Goal: Information Seeking & Learning: Learn about a topic

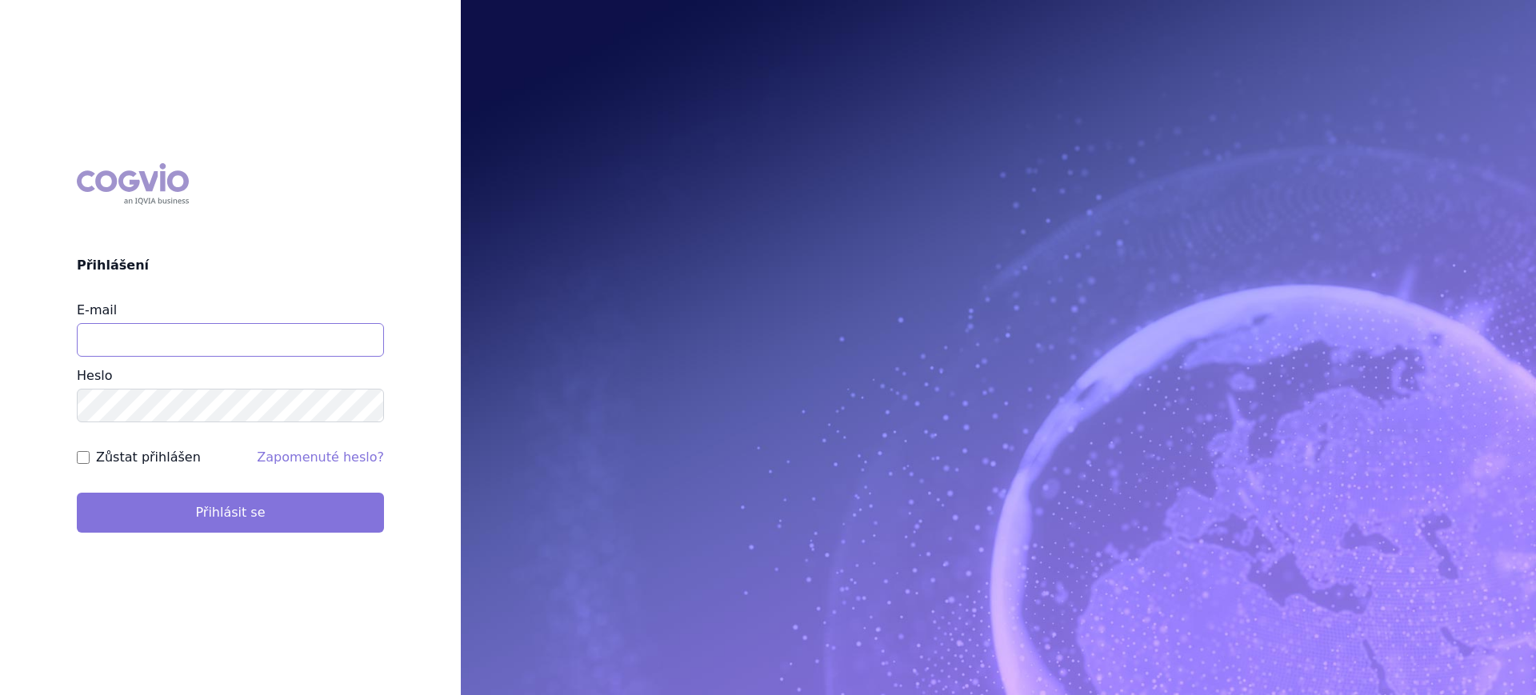
type input "lucie.sichtova@medochemie.com"
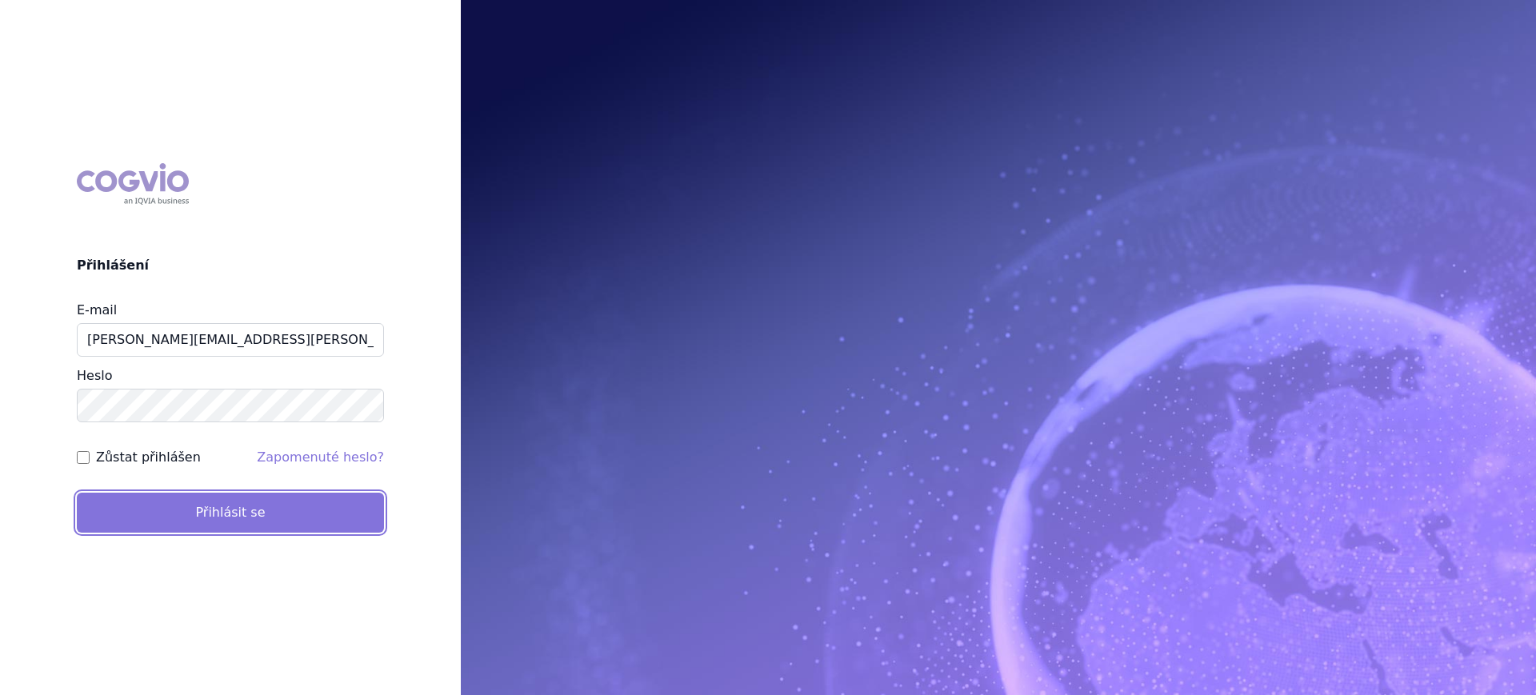
click at [240, 511] on button "Přihlásit se" at bounding box center [230, 513] width 307 height 40
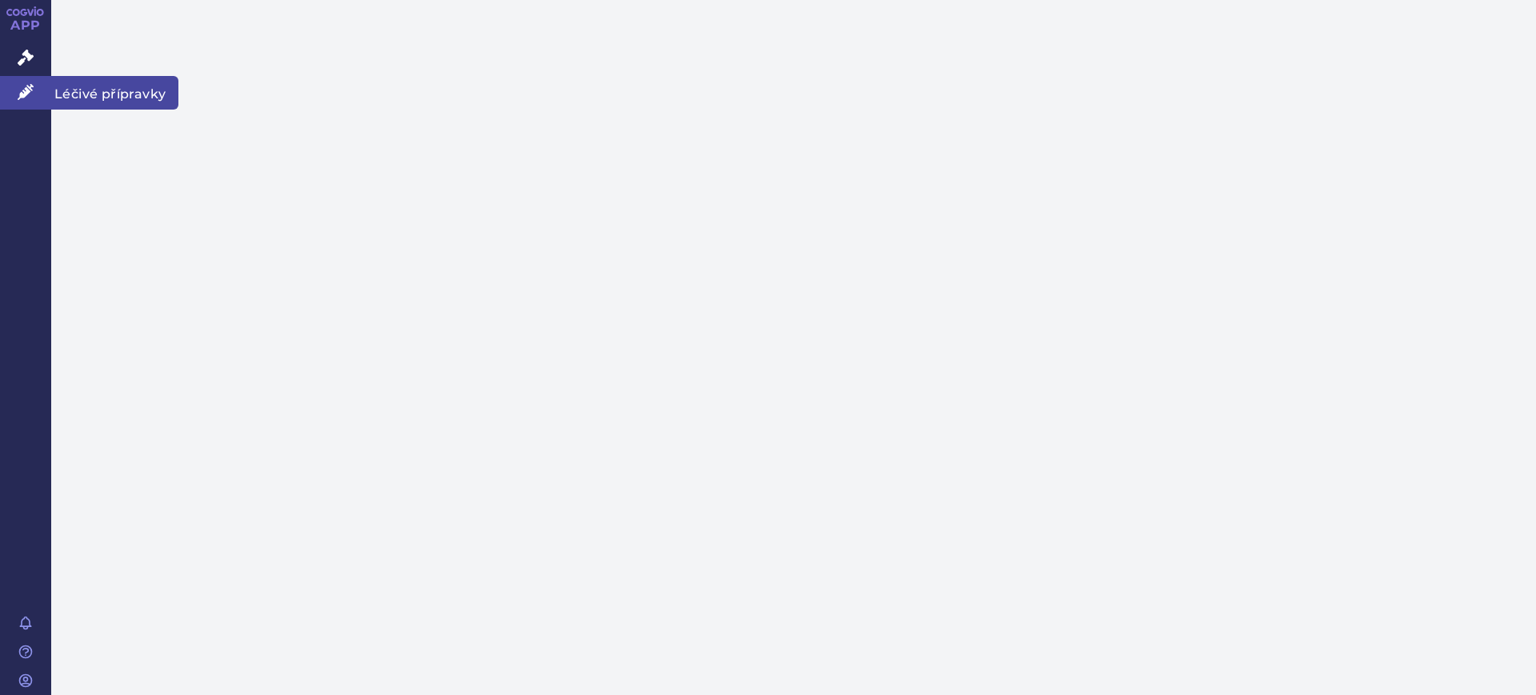
click at [20, 90] on icon at bounding box center [26, 92] width 16 height 16
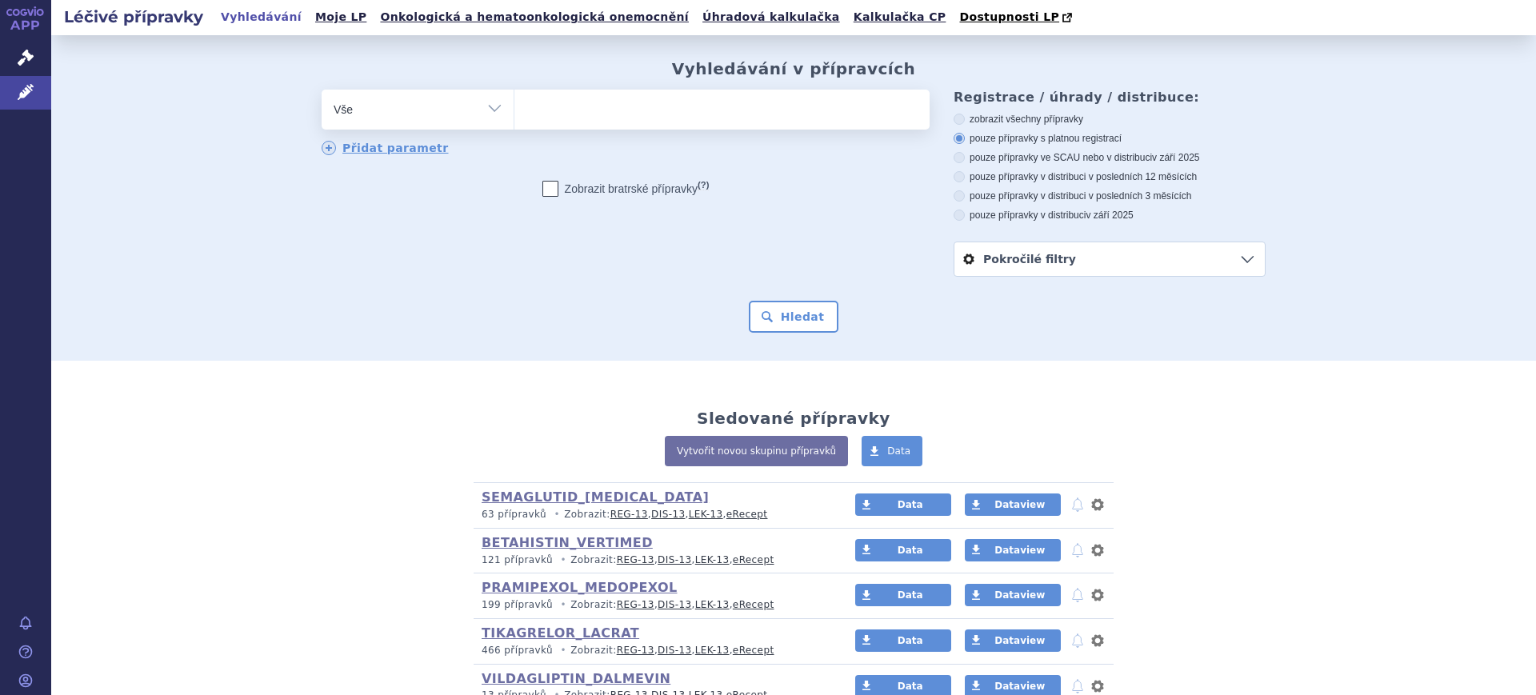
click at [407, 102] on select "Vše Přípravek/SUKL kód MAH VPOIS ATC/Aktivní látka Léková forma Síla" at bounding box center [418, 108] width 192 height 36
select select "filter-atc-group"
click at [322, 90] on select "Vše Přípravek/SUKL kód MAH VPOIS ATC/Aktivní látka Léková forma Síla" at bounding box center [418, 108] width 192 height 36
click at [639, 111] on ul at bounding box center [721, 107] width 415 height 34
click at [514, 111] on select at bounding box center [514, 109] width 1 height 40
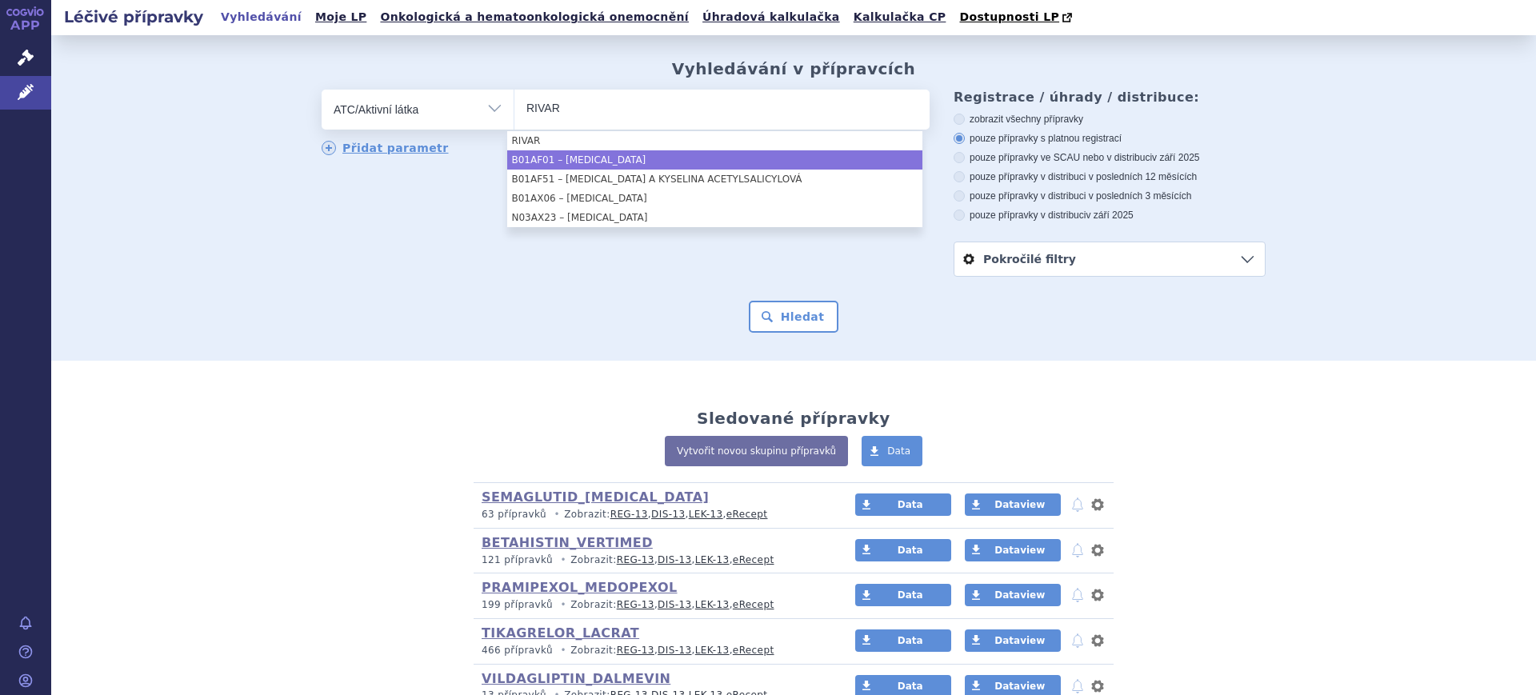
type input "RIVAR"
select select "B01AF01"
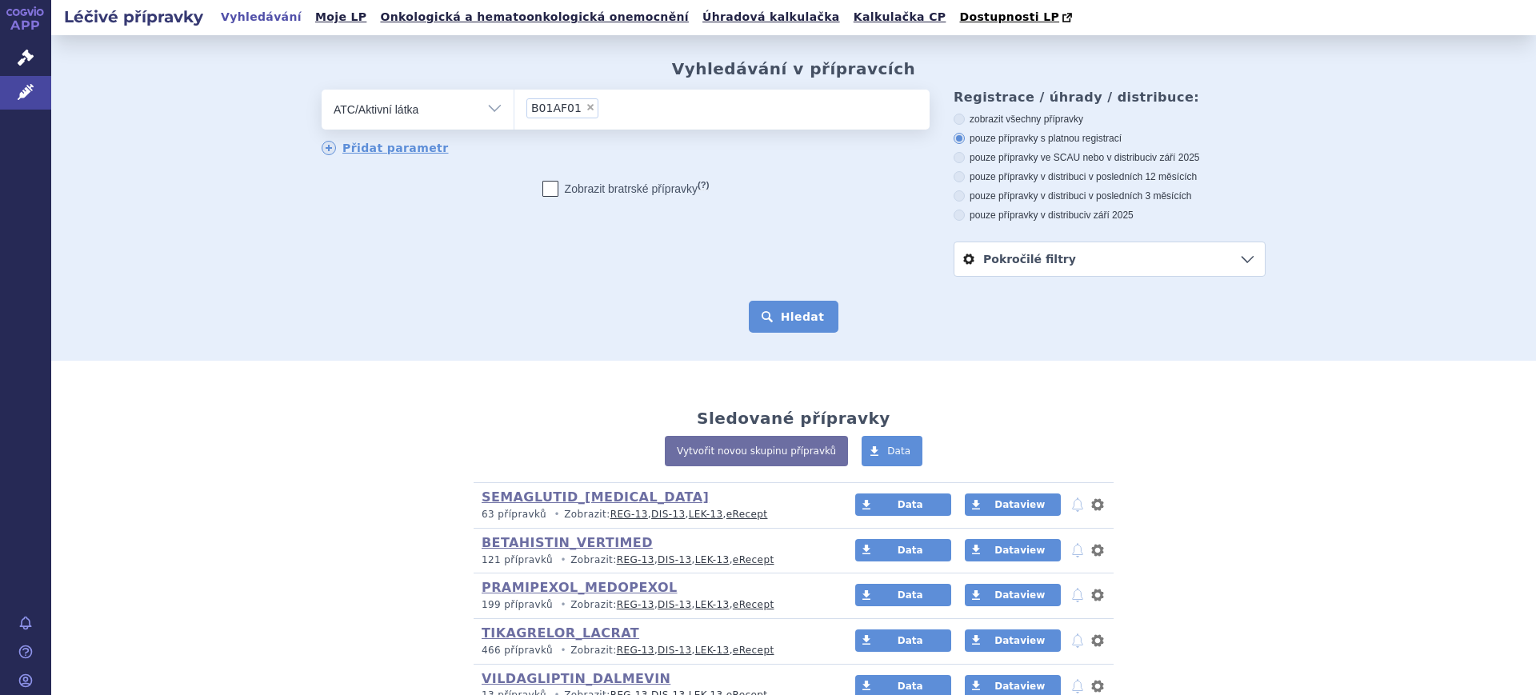
click at [787, 317] on button "Hledat" at bounding box center [794, 317] width 90 height 32
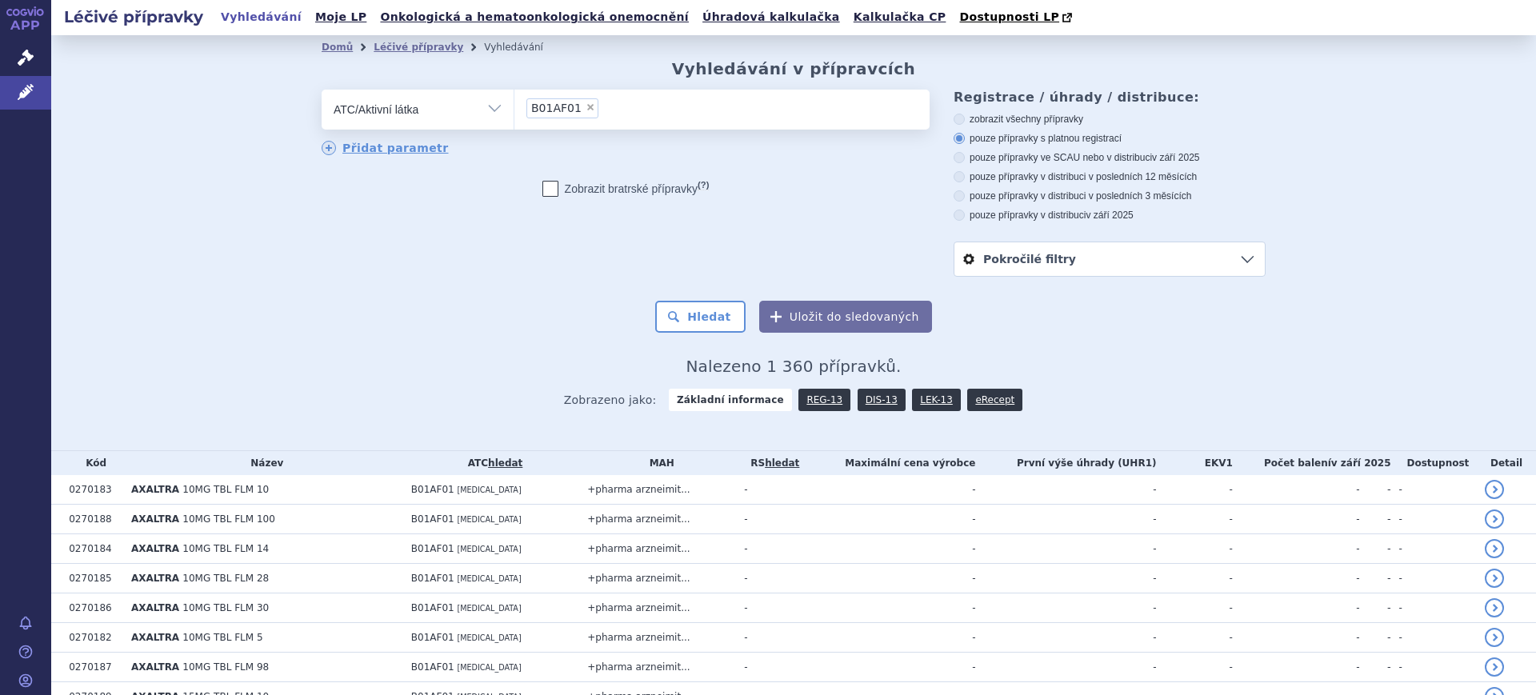
click at [481, 111] on select "Vše Přípravek/SUKL kód MAH VPOIS ATC/Aktivní látka Léková forma Síla" at bounding box center [418, 108] width 192 height 36
click at [322, 90] on select "Vše Přípravek/SUKL kód MAH VPOIS ATC/Aktivní látka Léková forma Síla" at bounding box center [418, 108] width 192 height 36
click at [586, 110] on span "×" at bounding box center [591, 107] width 10 height 10
click at [514, 110] on select "B01AF01" at bounding box center [514, 109] width 1 height 40
select select
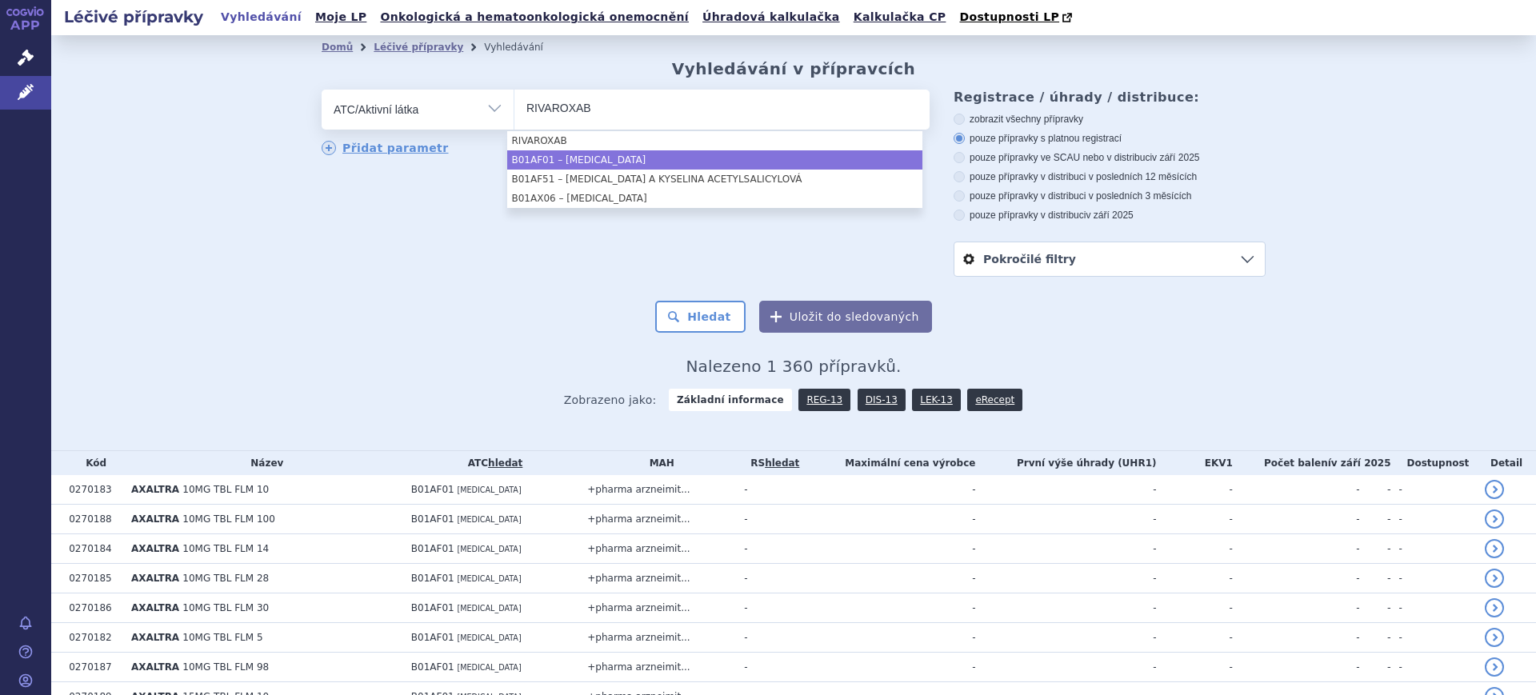
type input "RIVAROXAB"
select select "B01AF01"
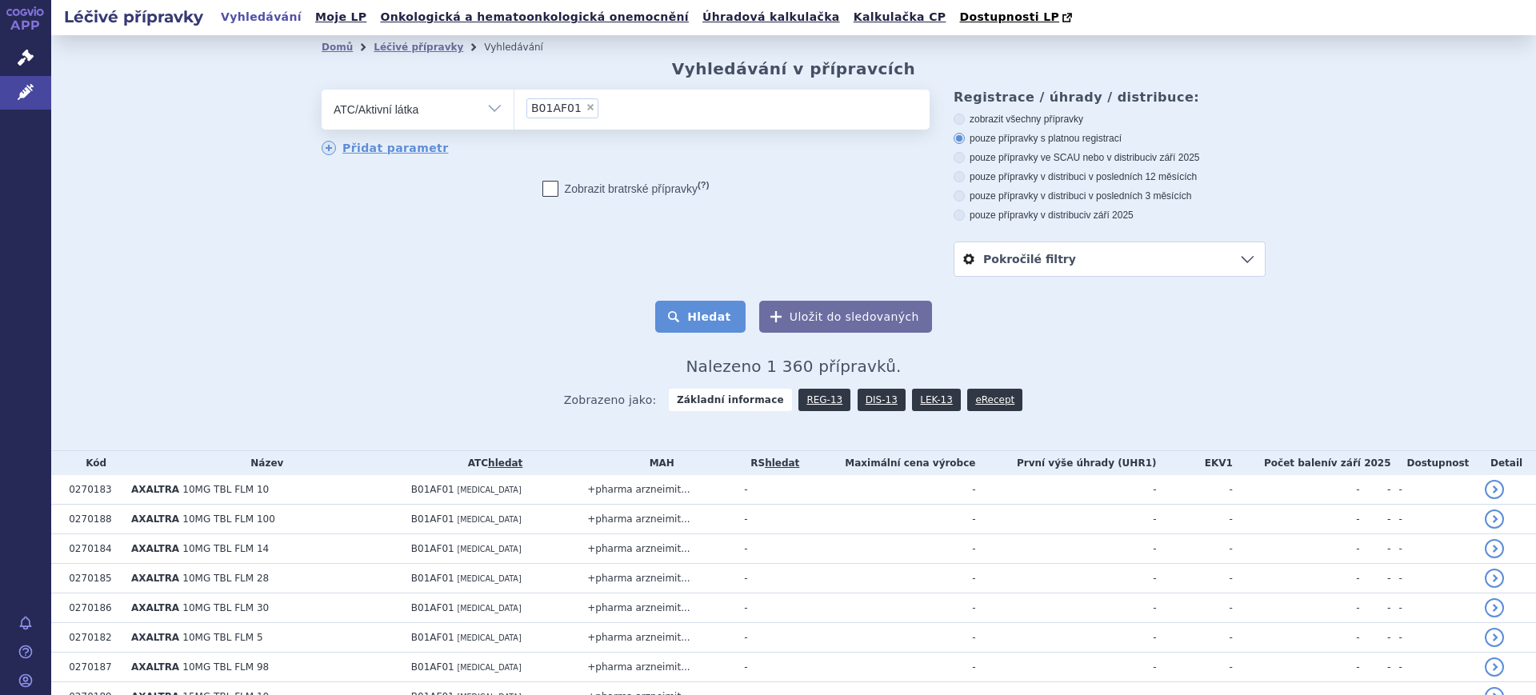
click at [711, 320] on button "Hledat" at bounding box center [700, 317] width 90 height 32
click at [858, 397] on link "DIS-13" at bounding box center [882, 400] width 48 height 22
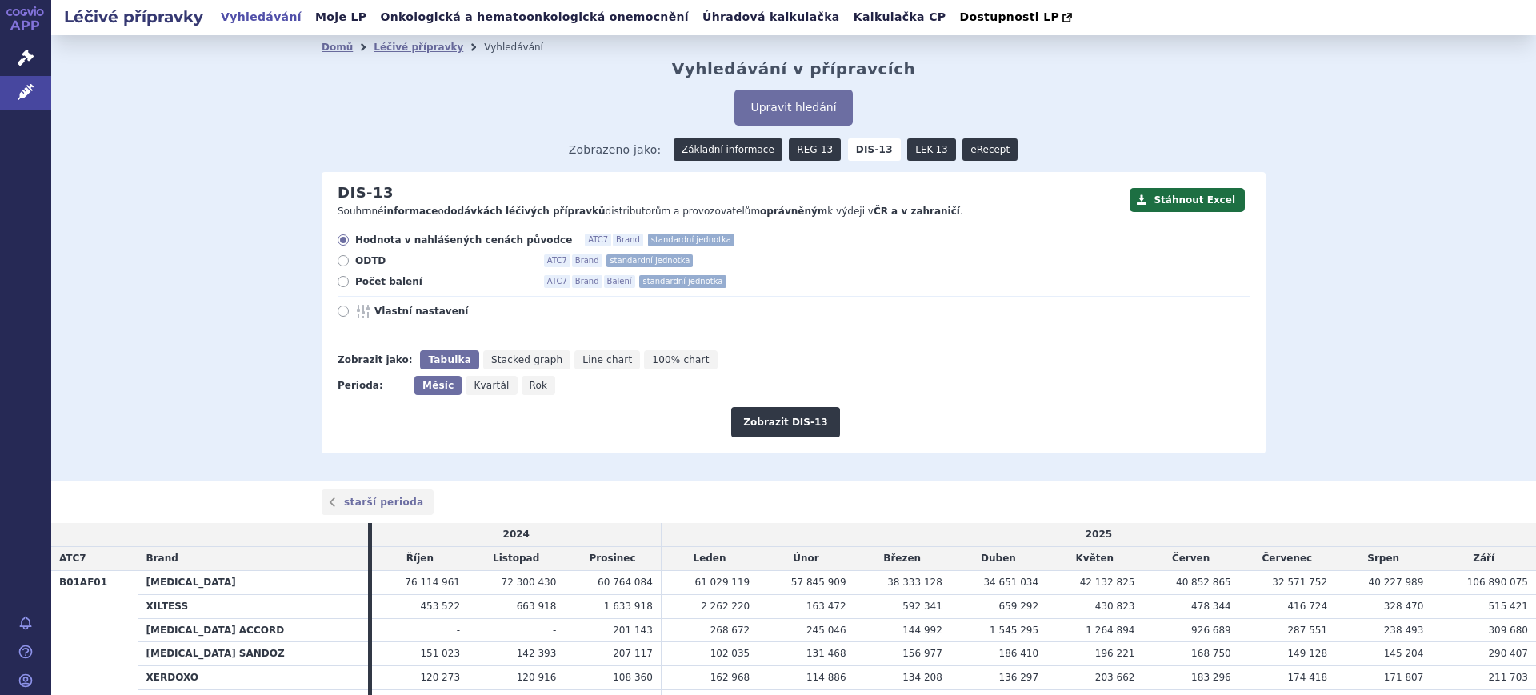
click at [530, 384] on span "Rok" at bounding box center [539, 385] width 18 height 11
click at [522, 384] on input "Rok" at bounding box center [527, 381] width 10 height 10
radio input "true"
click at [774, 420] on button "Zobrazit DIS-13" at bounding box center [785, 422] width 108 height 30
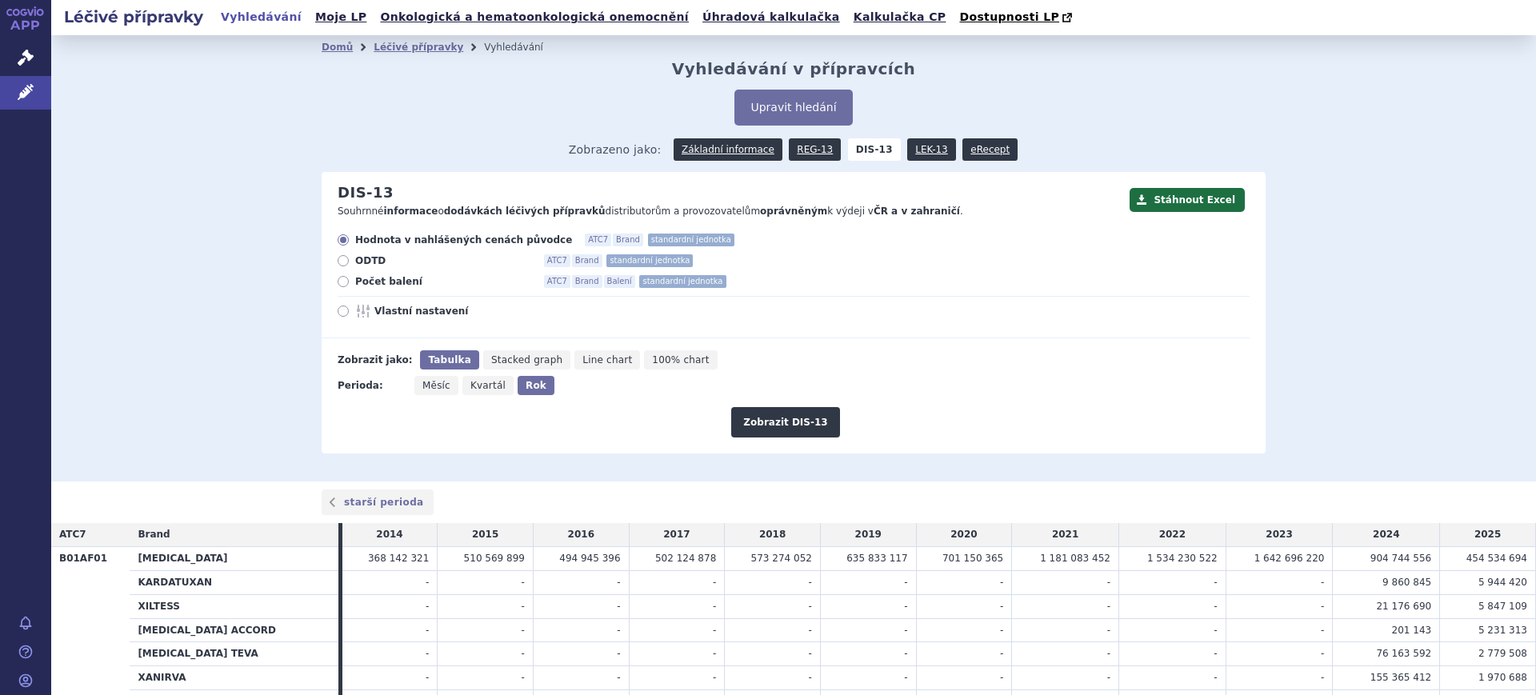
click at [398, 310] on span "Vlastní nastavení" at bounding box center [462, 311] width 176 height 13
click at [350, 310] on input "Vlastní nastavení" at bounding box center [344, 313] width 10 height 10
radio input "true"
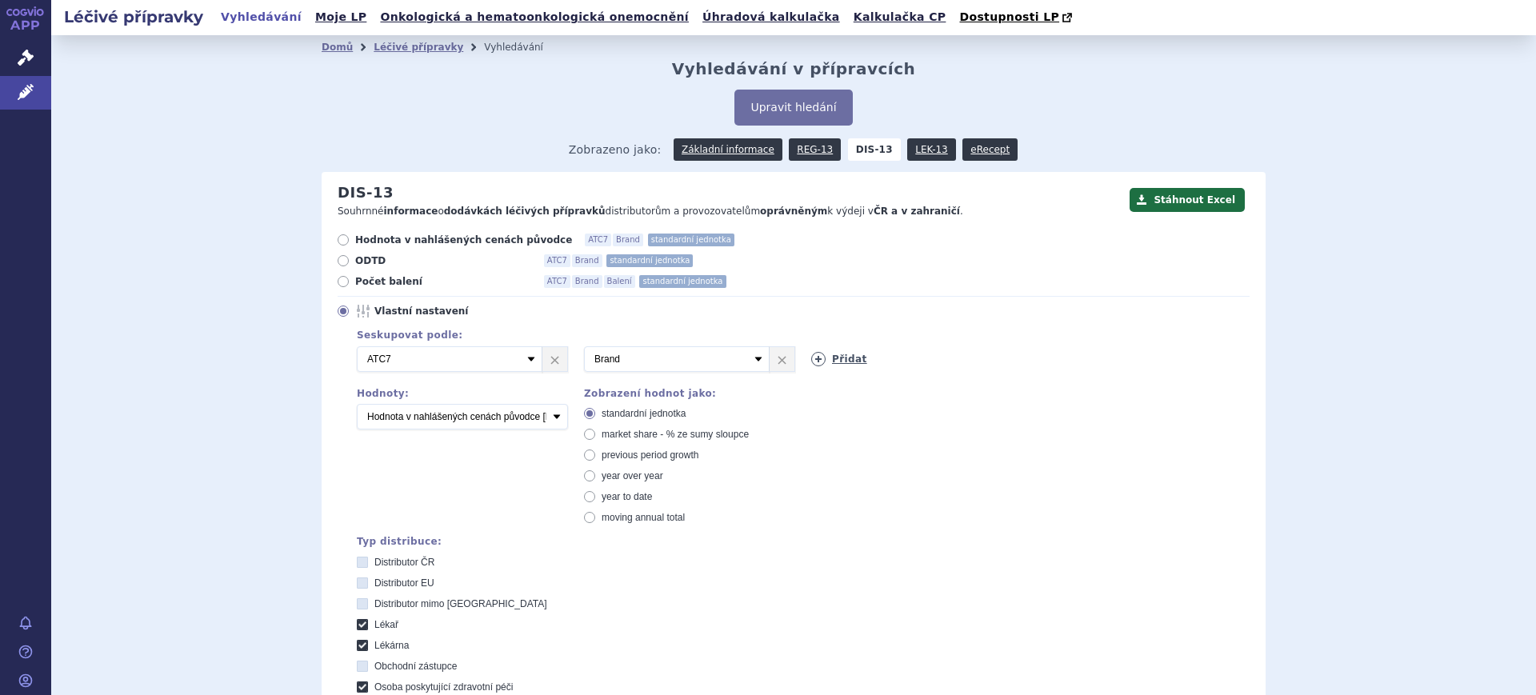
click at [811, 355] on icon at bounding box center [818, 359] width 14 height 14
click at [811, 355] on select "Vyberte groupování ATC3 ATC5 ATC7 Brand Balení SÚKL kód MAH VPOIS Referenční sk…" at bounding box center [904, 359] width 186 height 26
select select "mah"
click at [811, 347] on select "Vyberte groupování ATC3 ATC5 ATC7 Brand Balení SÚKL kód MAH VPOIS Referenční sk…" at bounding box center [904, 359] width 186 height 26
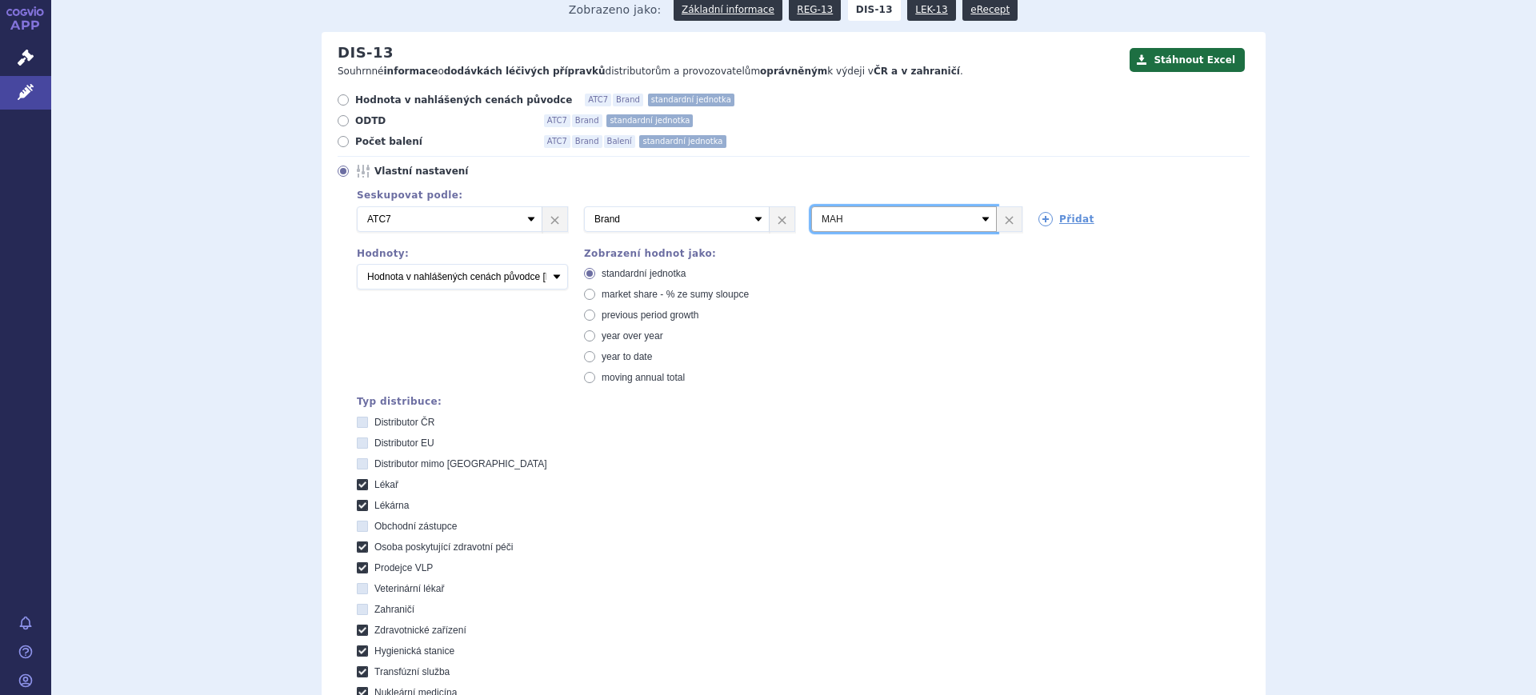
scroll to position [300, 0]
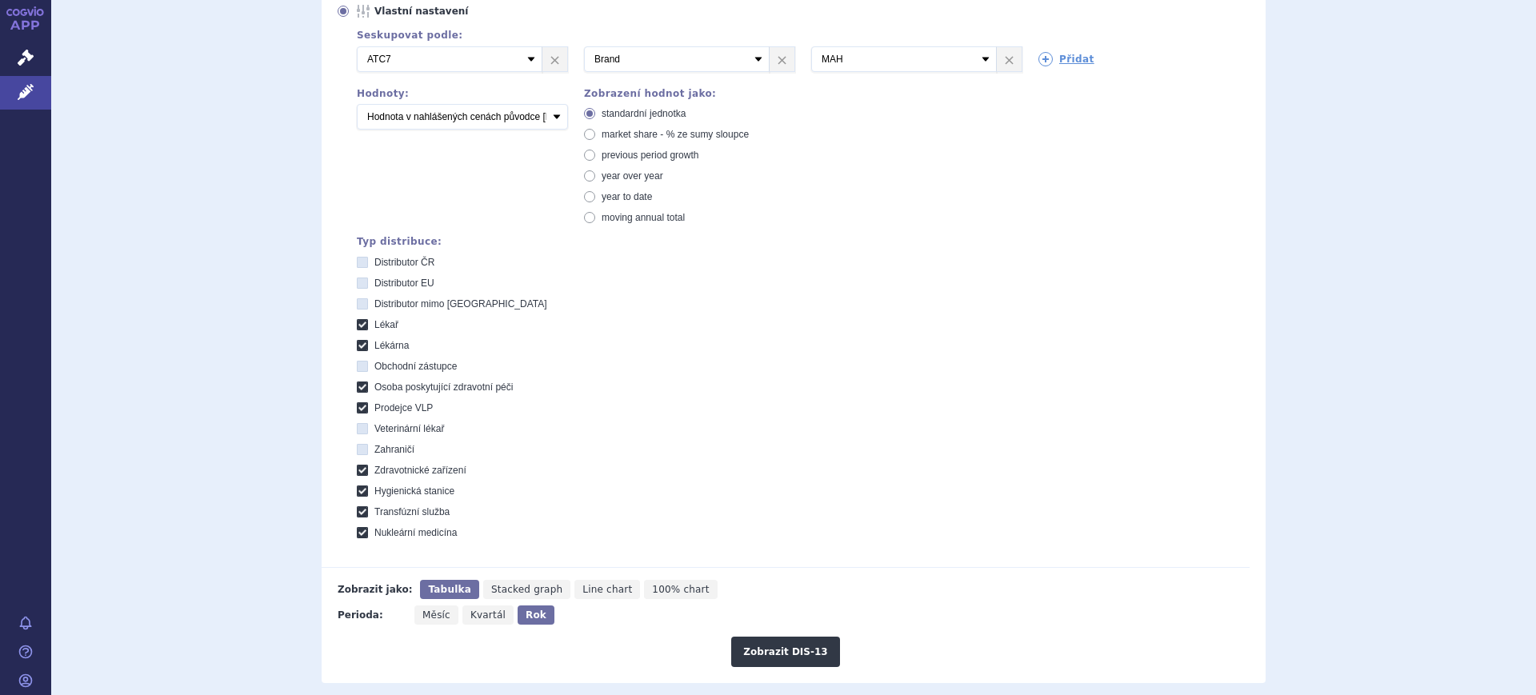
drag, startPoint x: 788, startPoint y: 645, endPoint x: 791, endPoint y: 618, distance: 26.6
click at [790, 643] on button "Zobrazit DIS-13" at bounding box center [785, 652] width 108 height 30
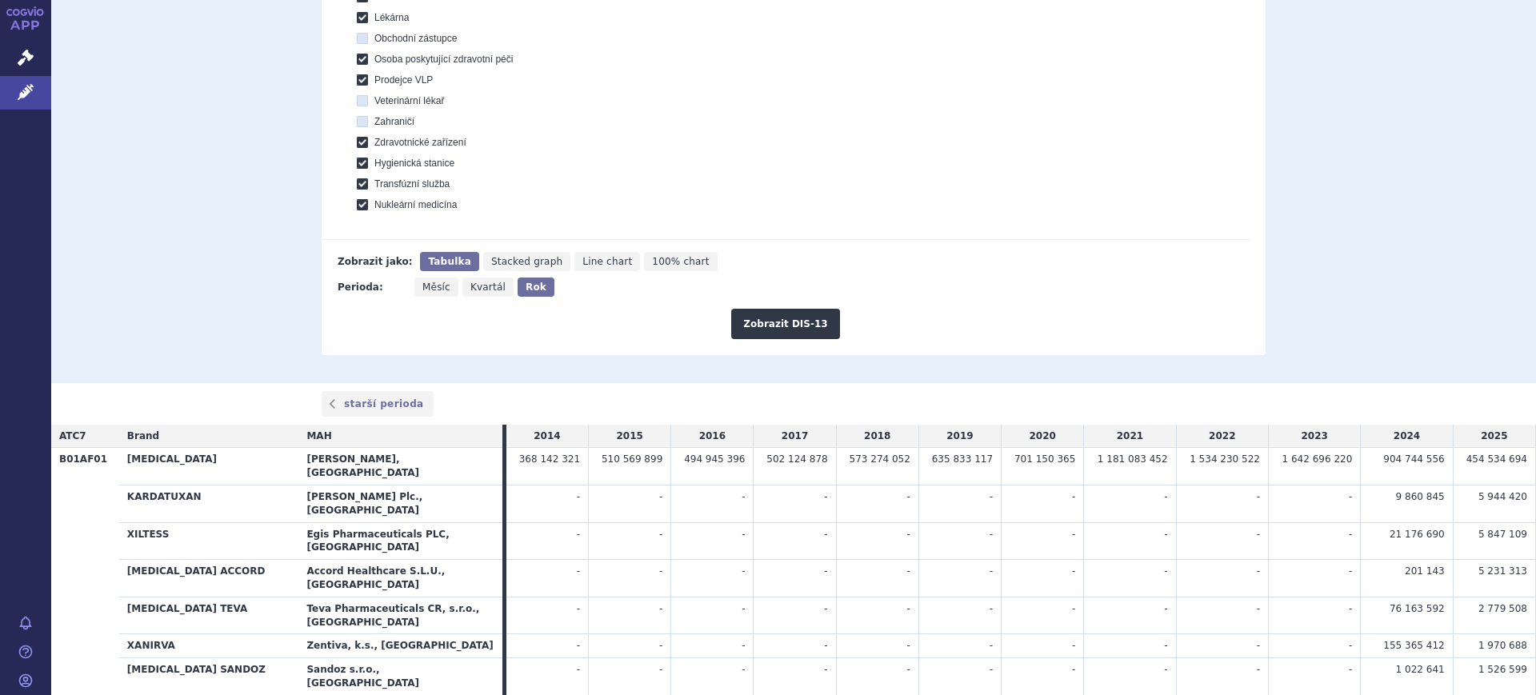
scroll to position [710, 0]
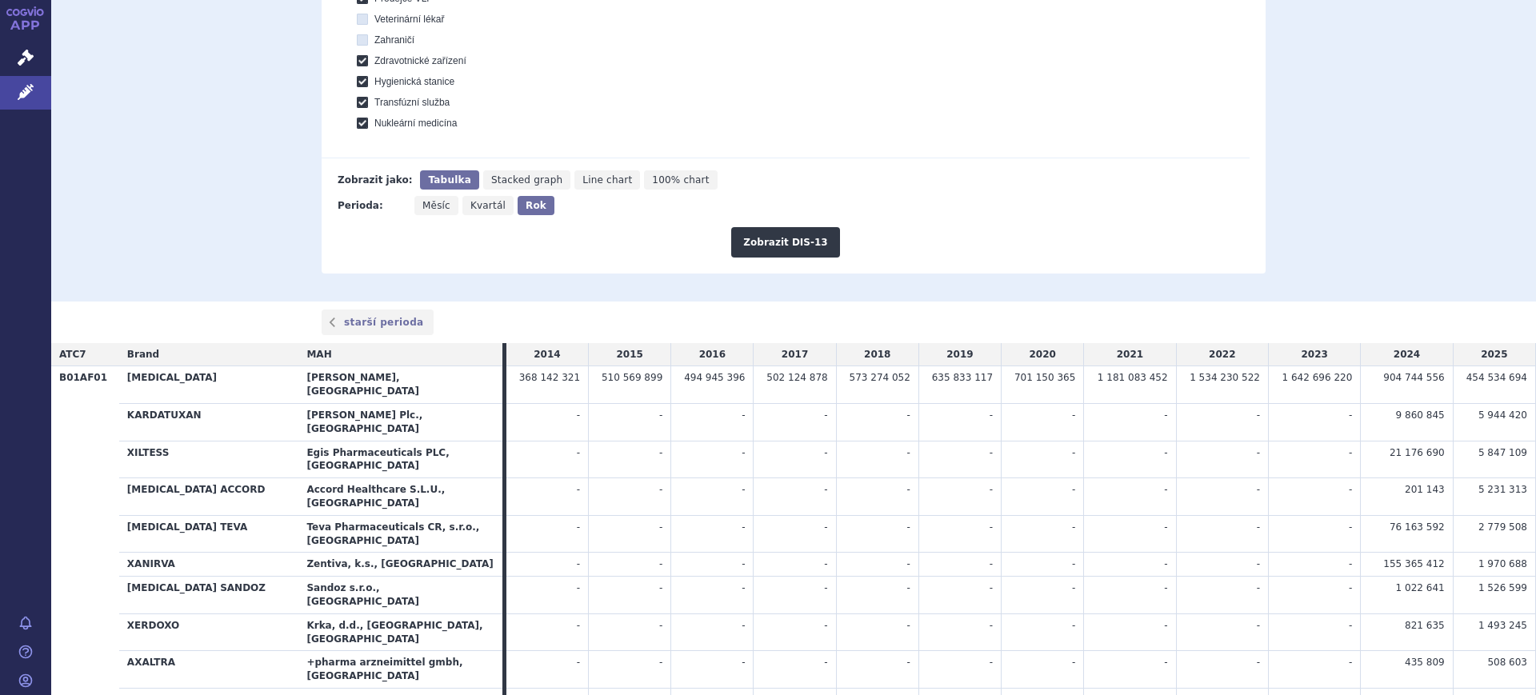
drag, startPoint x: 1419, startPoint y: 434, endPoint x: 1494, endPoint y: 433, distance: 75.2
click at [1494, 441] on tr "XILTESS Egis Pharmaceuticals PLC, Budapešť - - - - - - - - - -" at bounding box center [793, 460] width 1485 height 38
click at [1494, 447] on span "5 847 109" at bounding box center [1502, 452] width 49 height 11
drag, startPoint x: 1394, startPoint y: 482, endPoint x: 1482, endPoint y: 486, distance: 87.3
click at [1482, 486] on tbody "B01AF01 XARELTO Bayer AG, Leverkusen 368 142 321 510 569 899 494 945 396 502 12…" at bounding box center [793, 546] width 1485 height 360
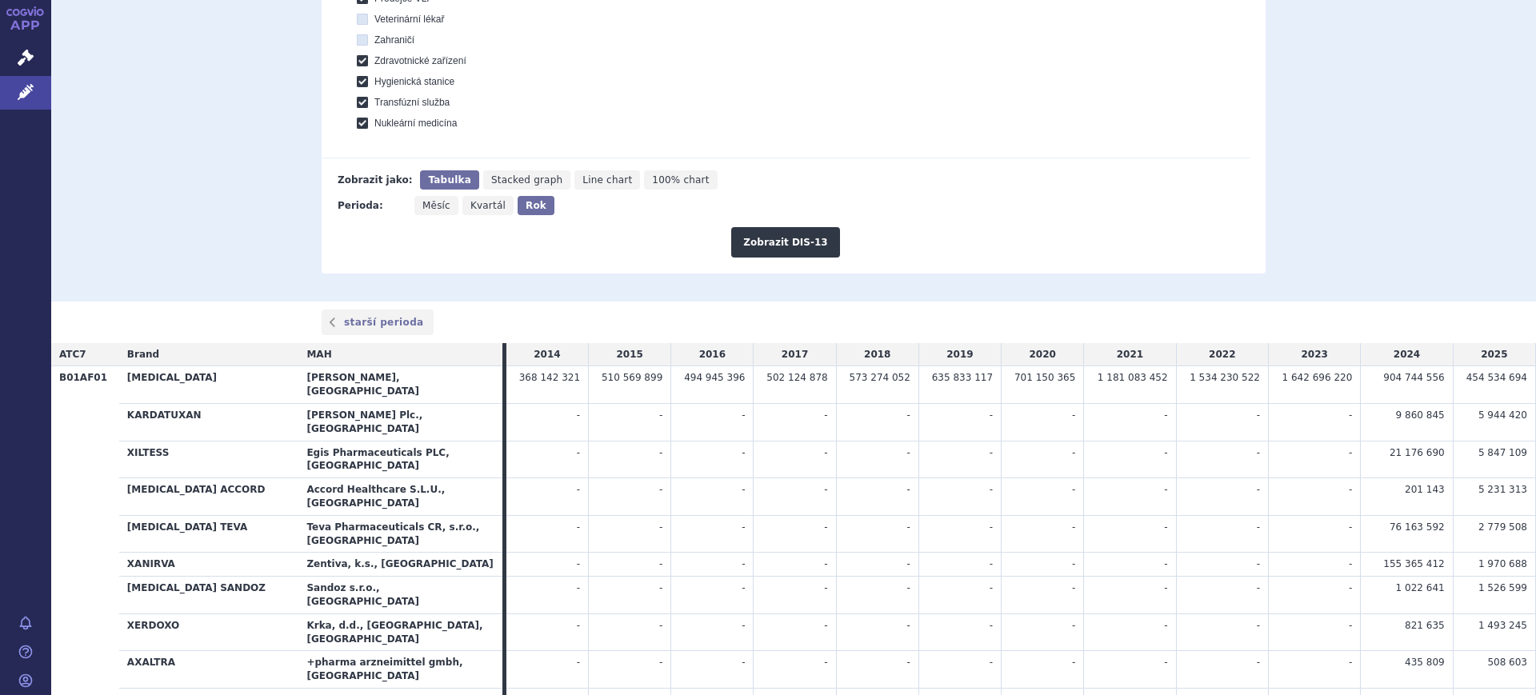
drag, startPoint x: 1386, startPoint y: 502, endPoint x: 1495, endPoint y: 505, distance: 108.9
click at [1495, 553] on tr "XANIRVA Zentiva, k.s., Praha - - - - - - - - - -" at bounding box center [793, 565] width 1485 height 24
click at [1463, 577] on td "1 526 599" at bounding box center [1494, 596] width 82 height 38
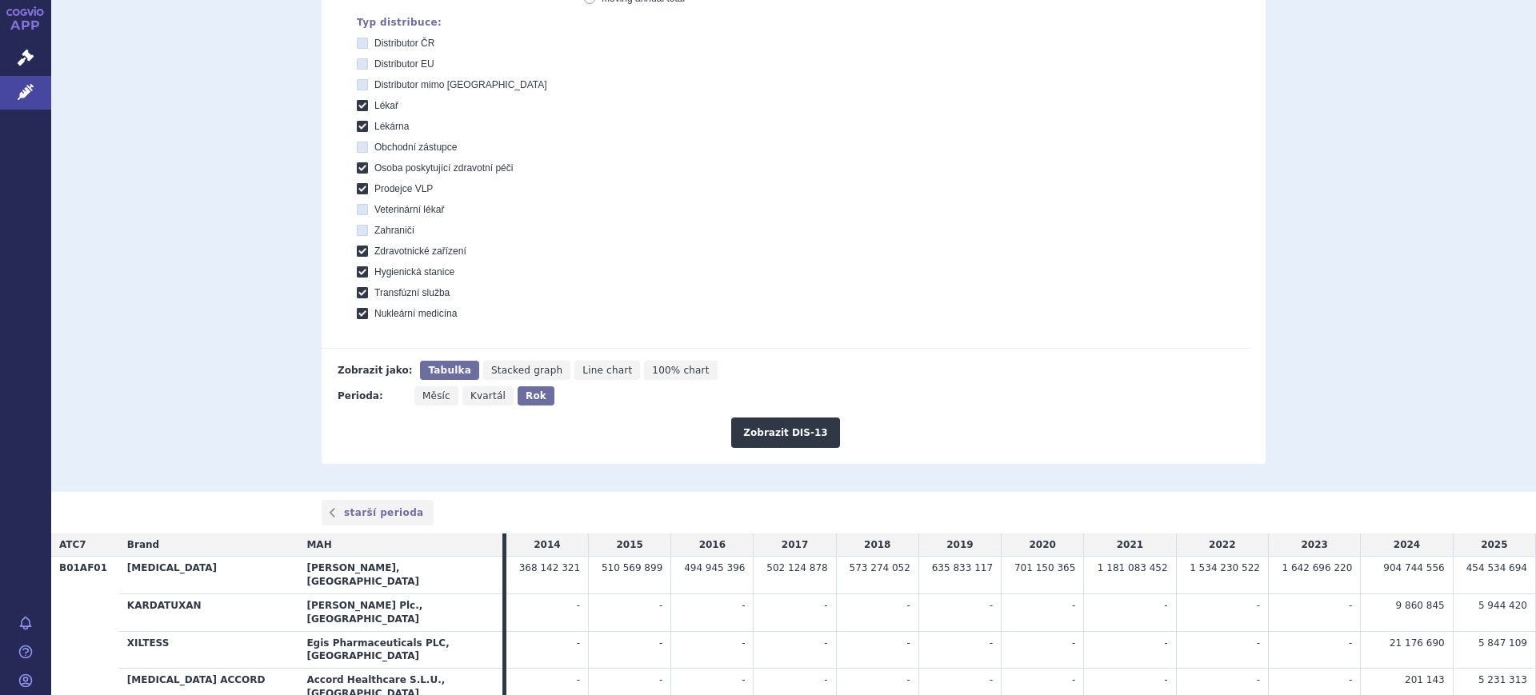
scroll to position [510, 0]
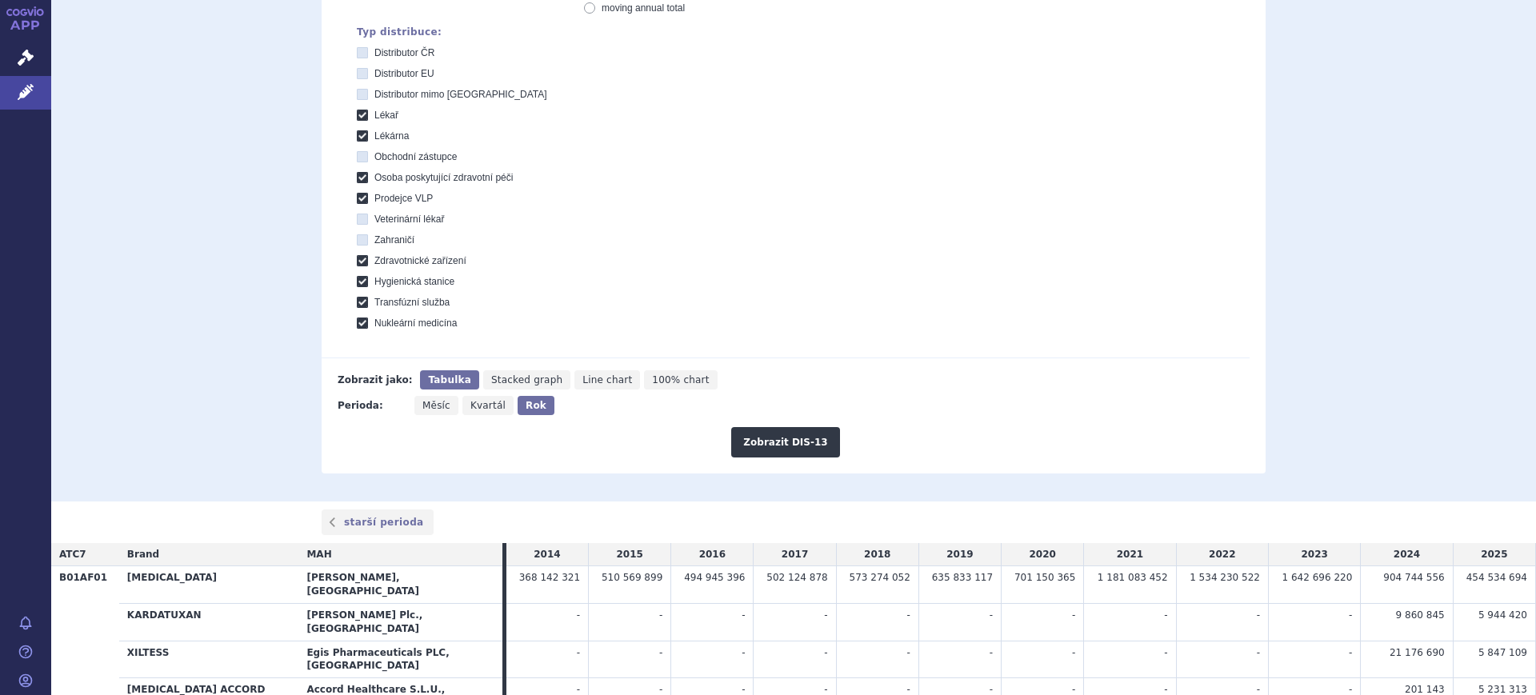
click at [414, 404] on icon "Měsíc" at bounding box center [436, 405] width 44 height 19
click at [414, 404] on input "Měsíc" at bounding box center [419, 401] width 10 height 10
radio input "true"
click at [806, 442] on button "Zobrazit DIS-13" at bounding box center [785, 442] width 108 height 30
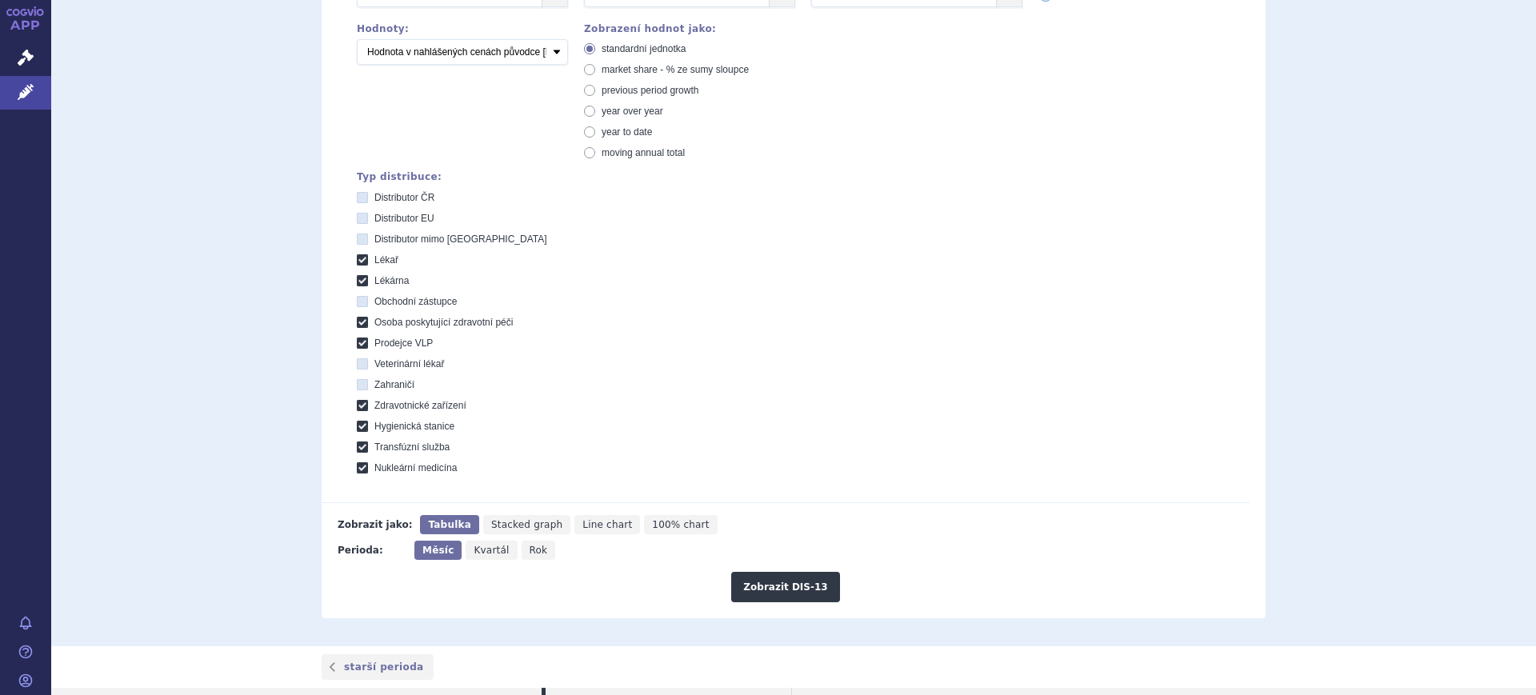
scroll to position [233, 0]
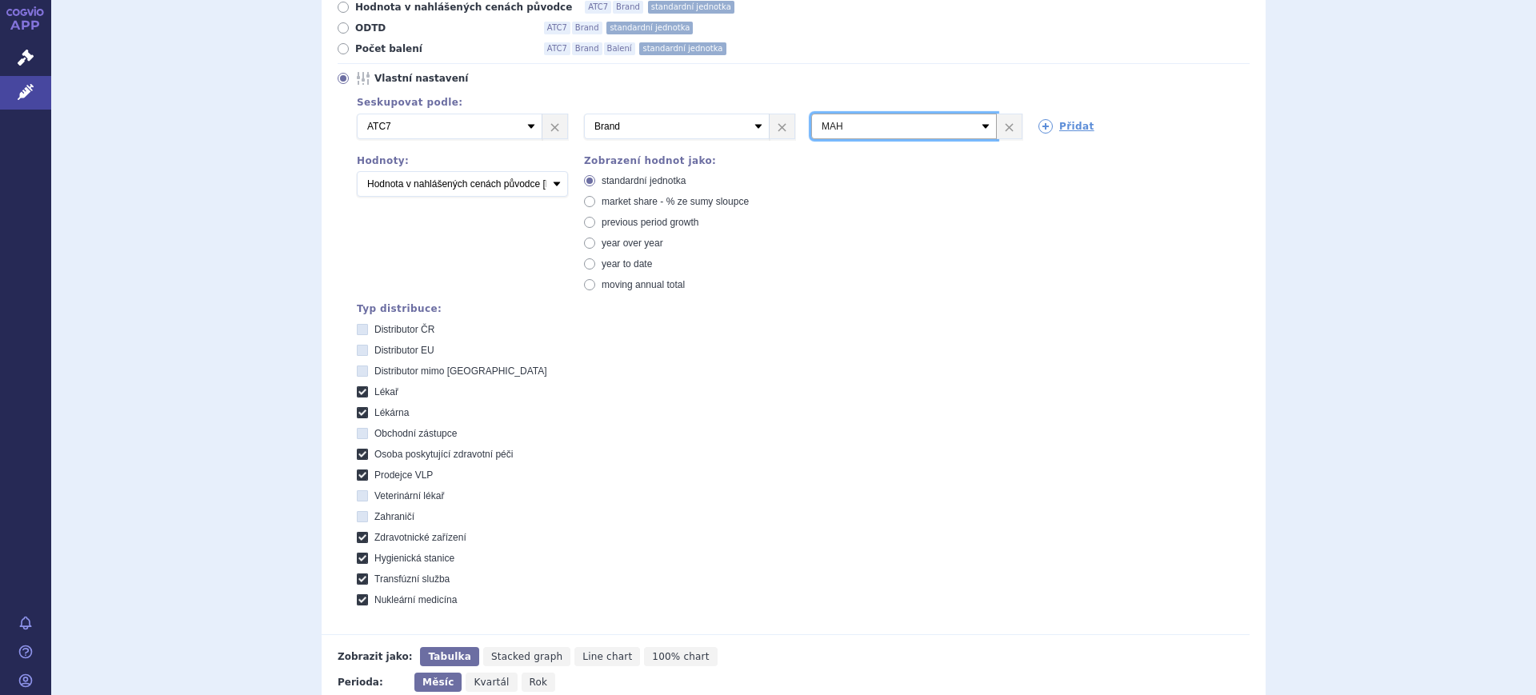
click at [962, 130] on select "Vyberte groupování ATC3 ATC5 ATC7 Brand Balení SÚKL kód MAH VPOIS Referenční sk…" at bounding box center [904, 127] width 186 height 26
select select "package"
click at [811, 114] on select "Vyberte groupování ATC3 ATC5 ATC7 Brand Balení SÚKL kód MAH VPOIS Referenční sk…" at bounding box center [904, 127] width 186 height 26
click at [1038, 119] on icon at bounding box center [1045, 126] width 14 height 14
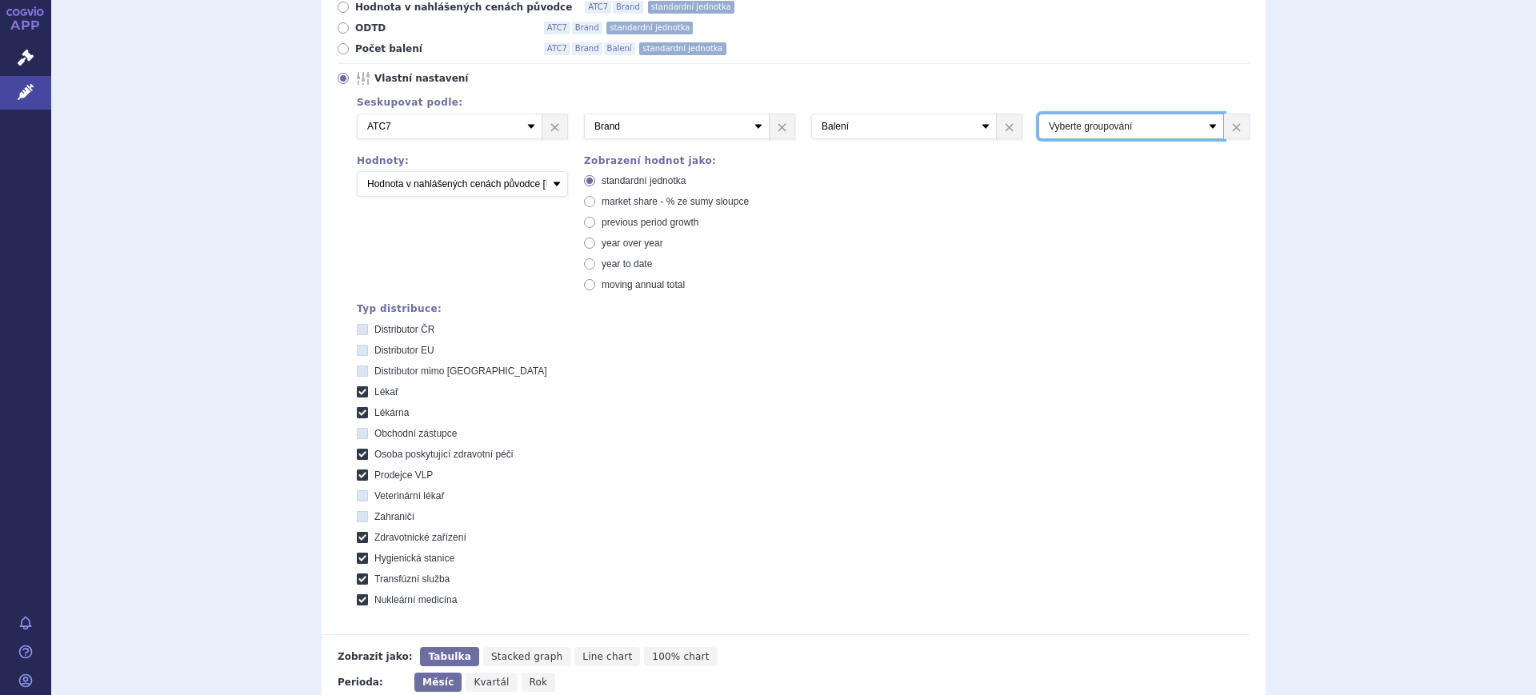
click at [1038, 119] on select "Vyberte groupování ATC3 ATC5 ATC7 Brand Balení SÚKL kód MAH VPOIS Referenční sk…" at bounding box center [1131, 127] width 186 height 26
select select "mah"
click at [1038, 114] on select "Vyberte groupování ATC3 ATC5 ATC7 Brand Balení SÚKL kód MAH VPOIS Referenční sk…" at bounding box center [1131, 127] width 186 height 26
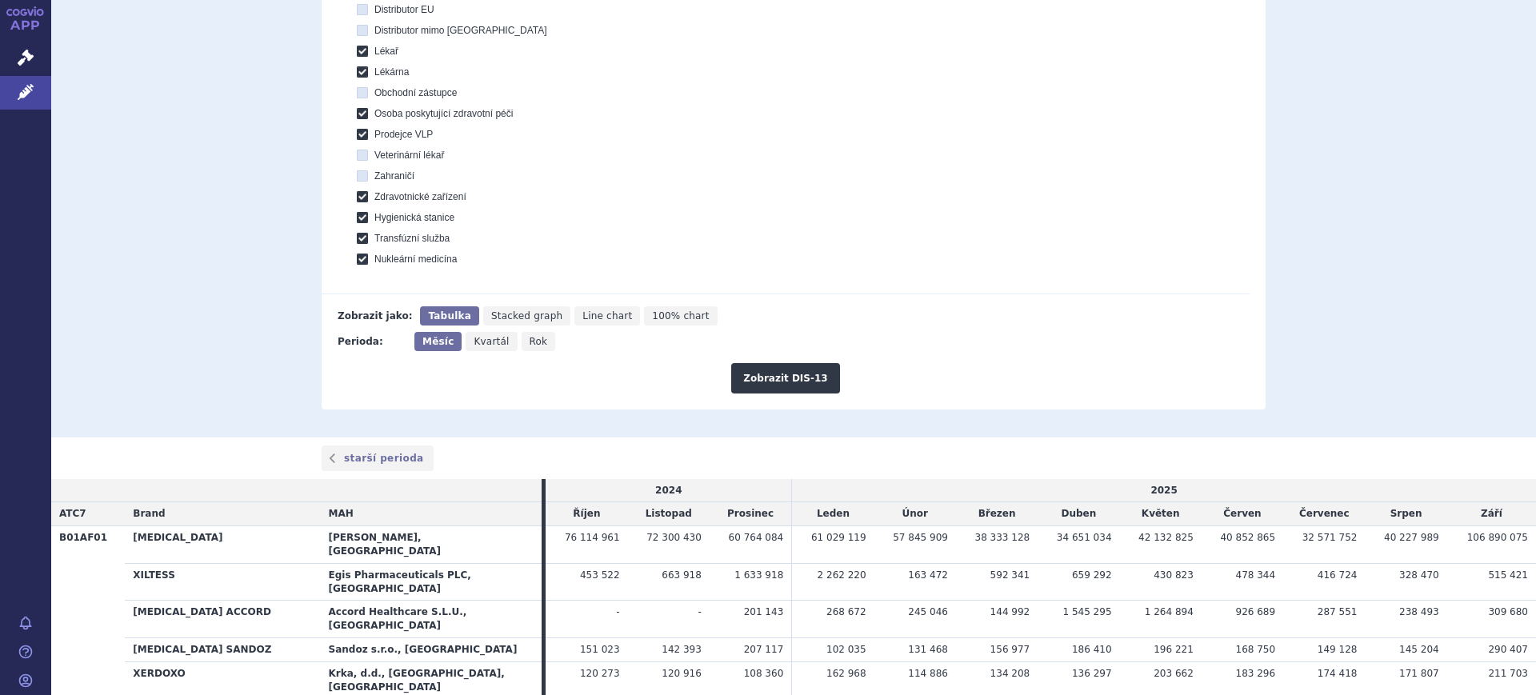
scroll to position [733, 0]
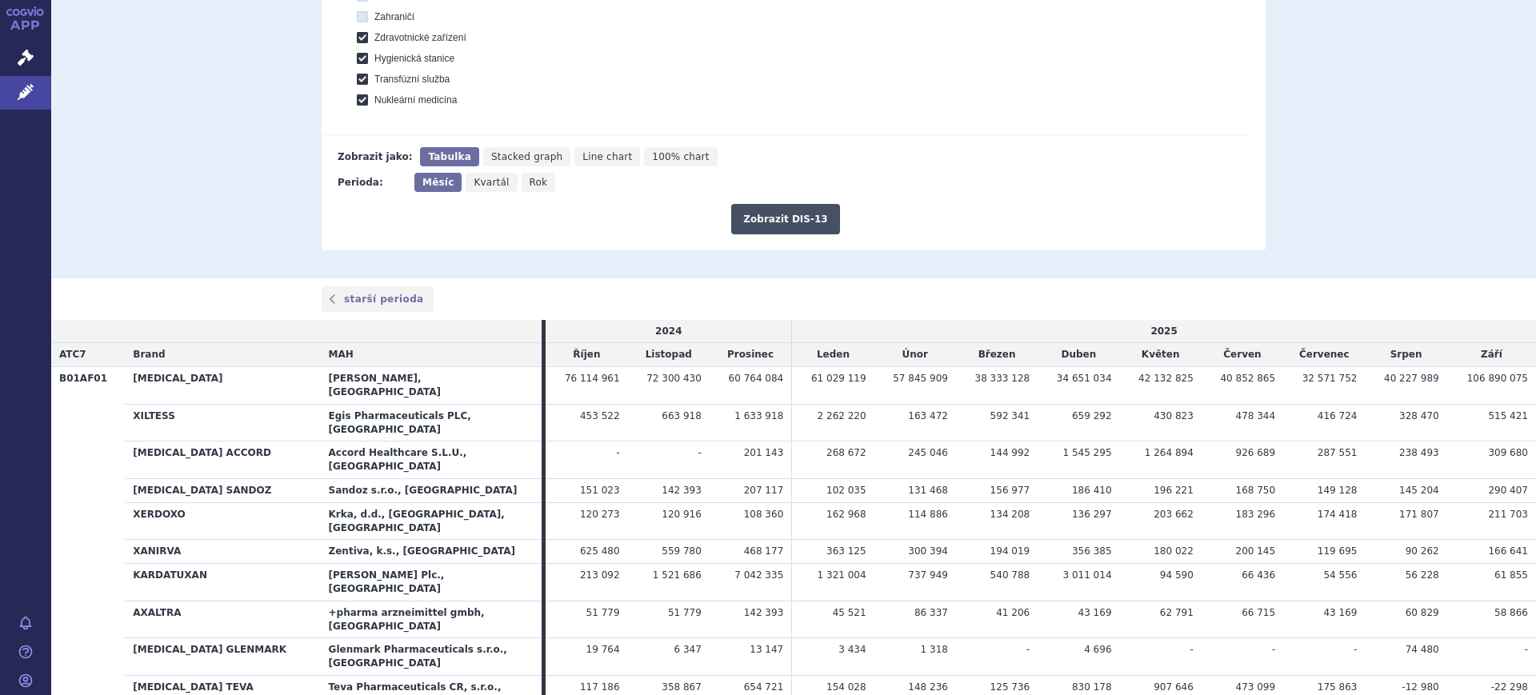
click at [818, 218] on button "Zobrazit DIS-13" at bounding box center [785, 219] width 108 height 30
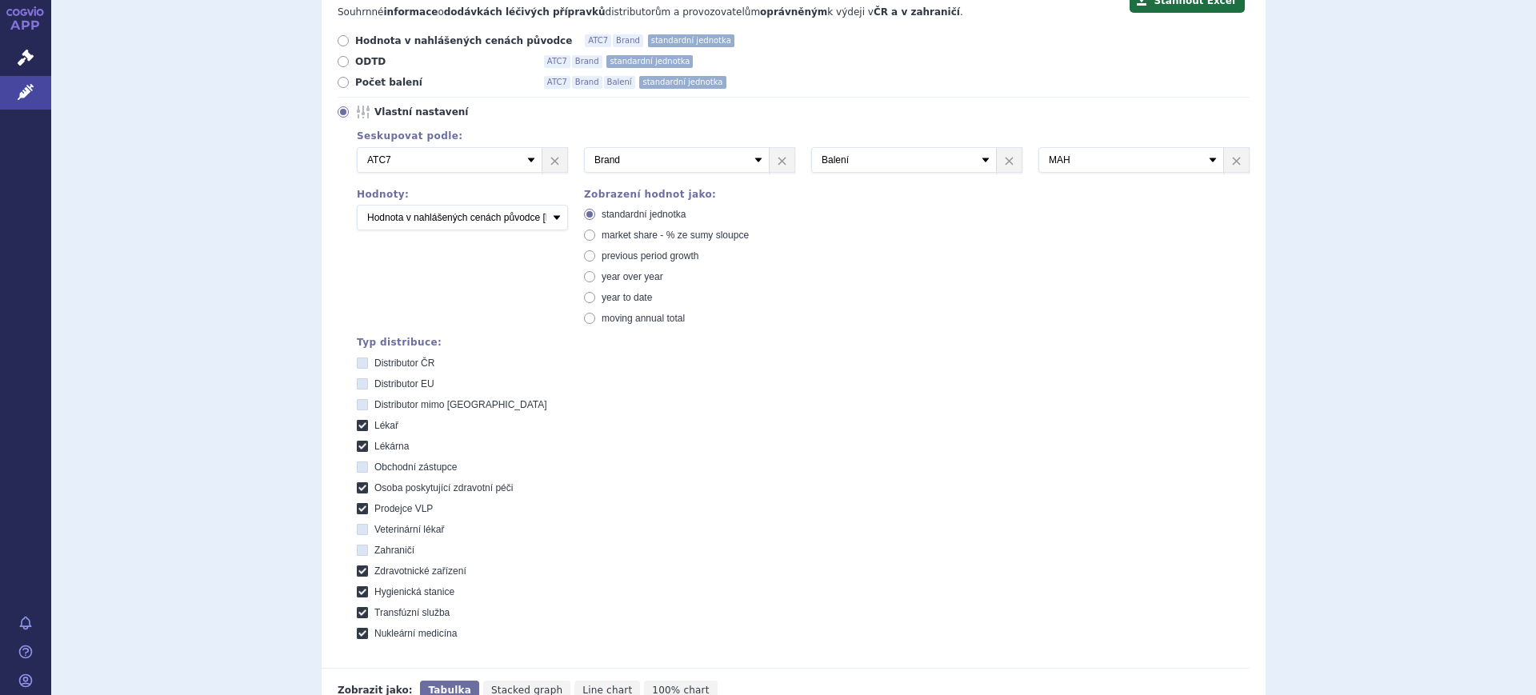
scroll to position [170, 0]
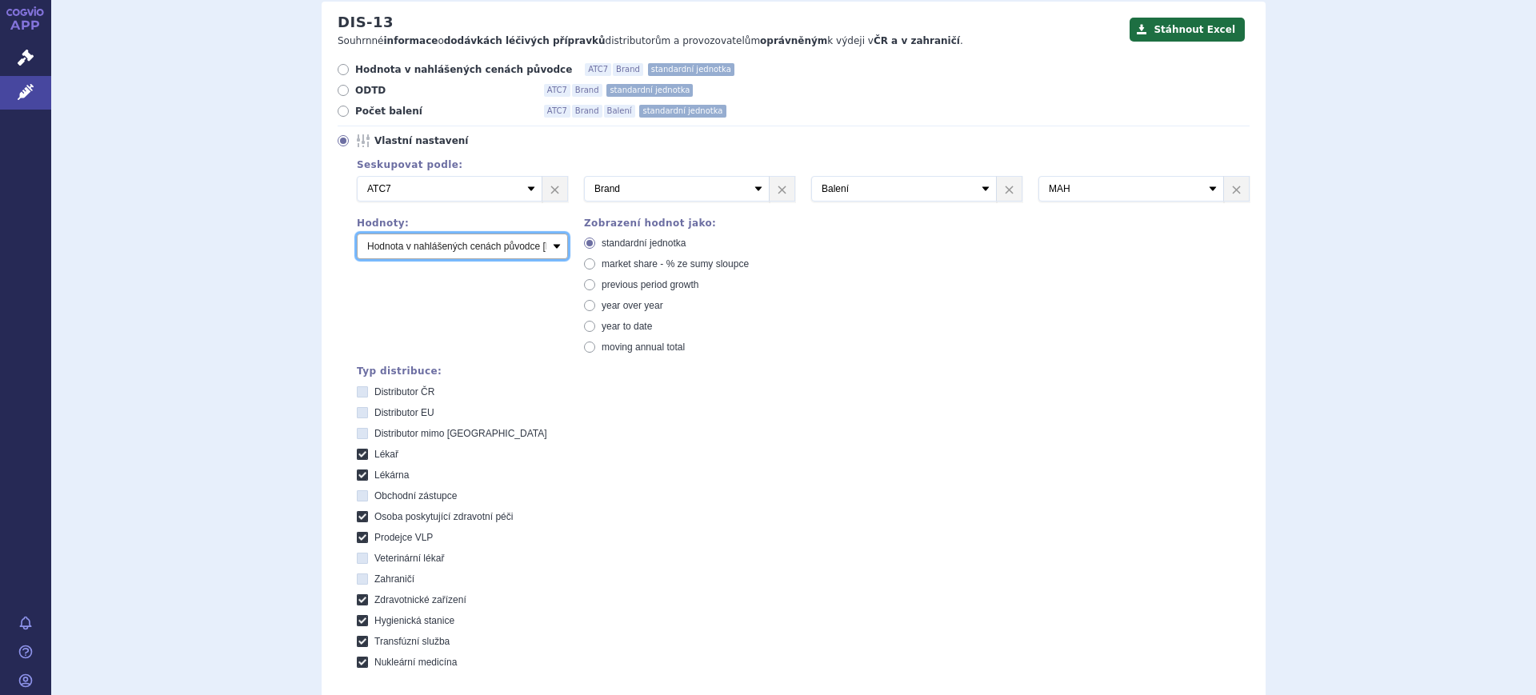
click at [504, 250] on select "Počet balení Hodnota v nahlášených cenách původce [DIS-13] Hodnota v maximálníc…" at bounding box center [462, 247] width 211 height 26
select select "packages"
click at [357, 234] on select "Počet balení Hodnota v nahlášených cenách původce [DIS-13] Hodnota v maximálníc…" at bounding box center [462, 247] width 211 height 26
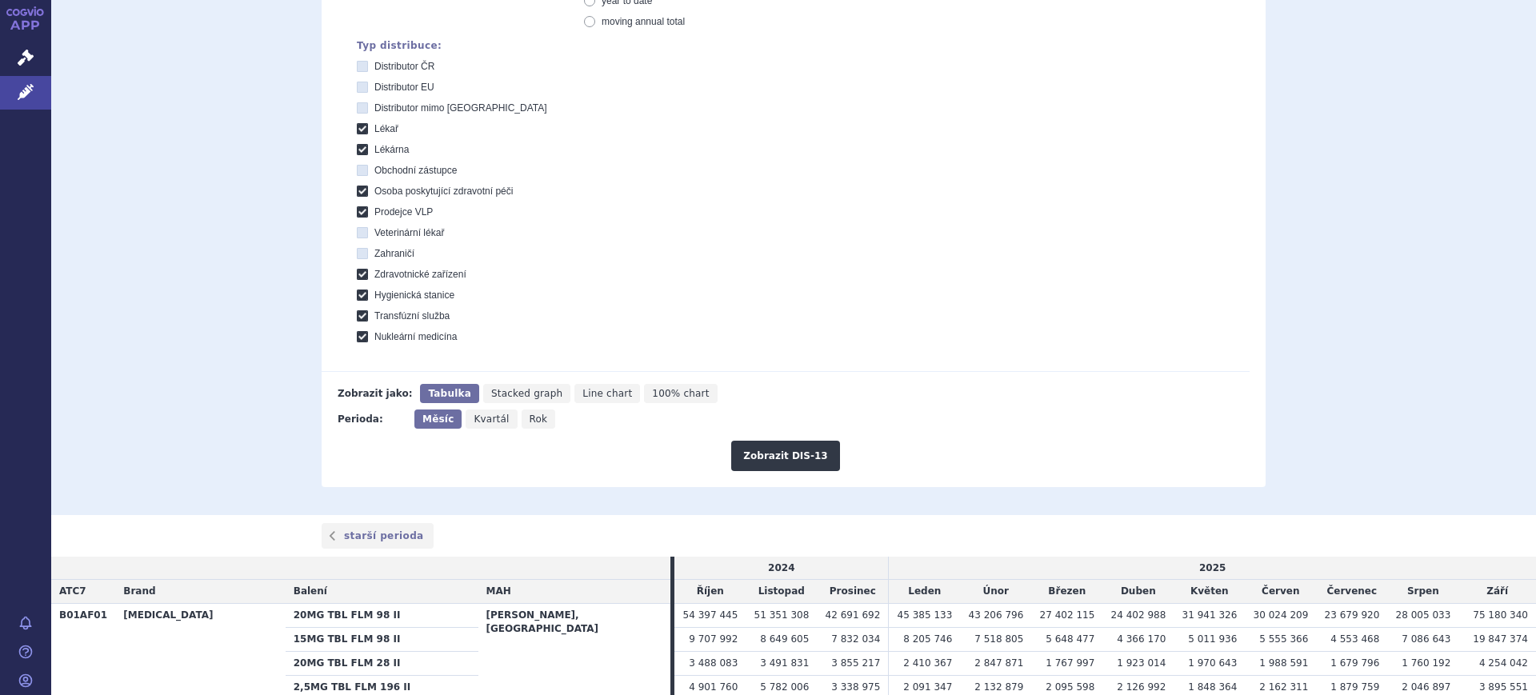
scroll to position [670, 0]
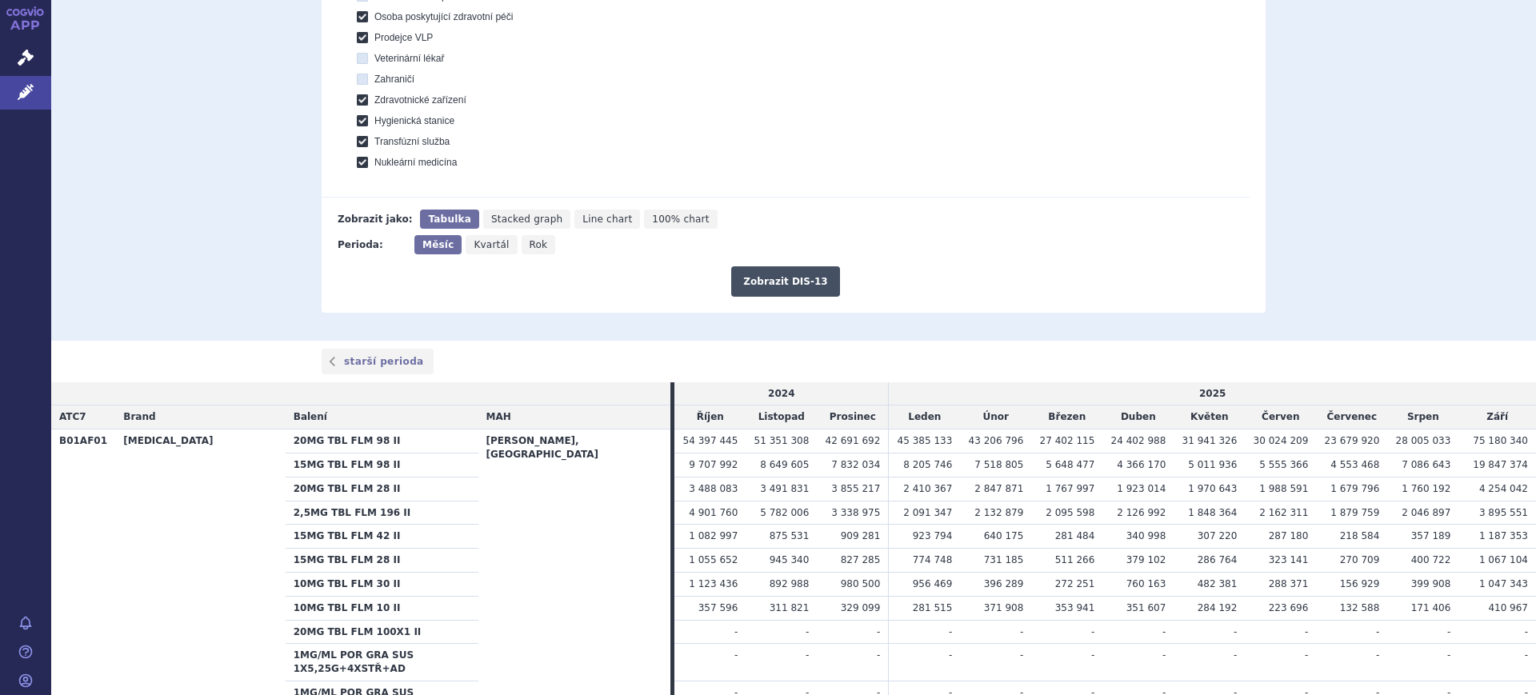
click at [808, 282] on button "Zobrazit DIS-13" at bounding box center [785, 281] width 108 height 30
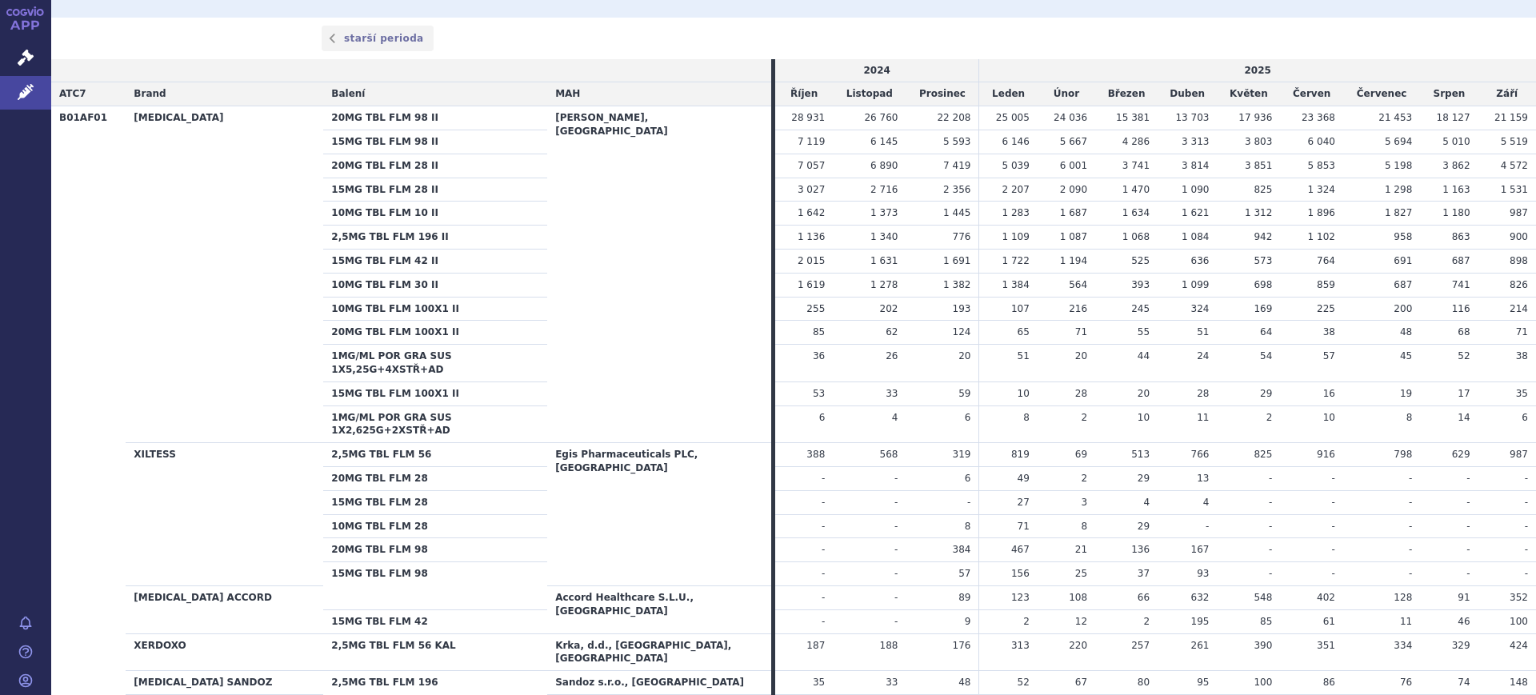
scroll to position [800, 0]
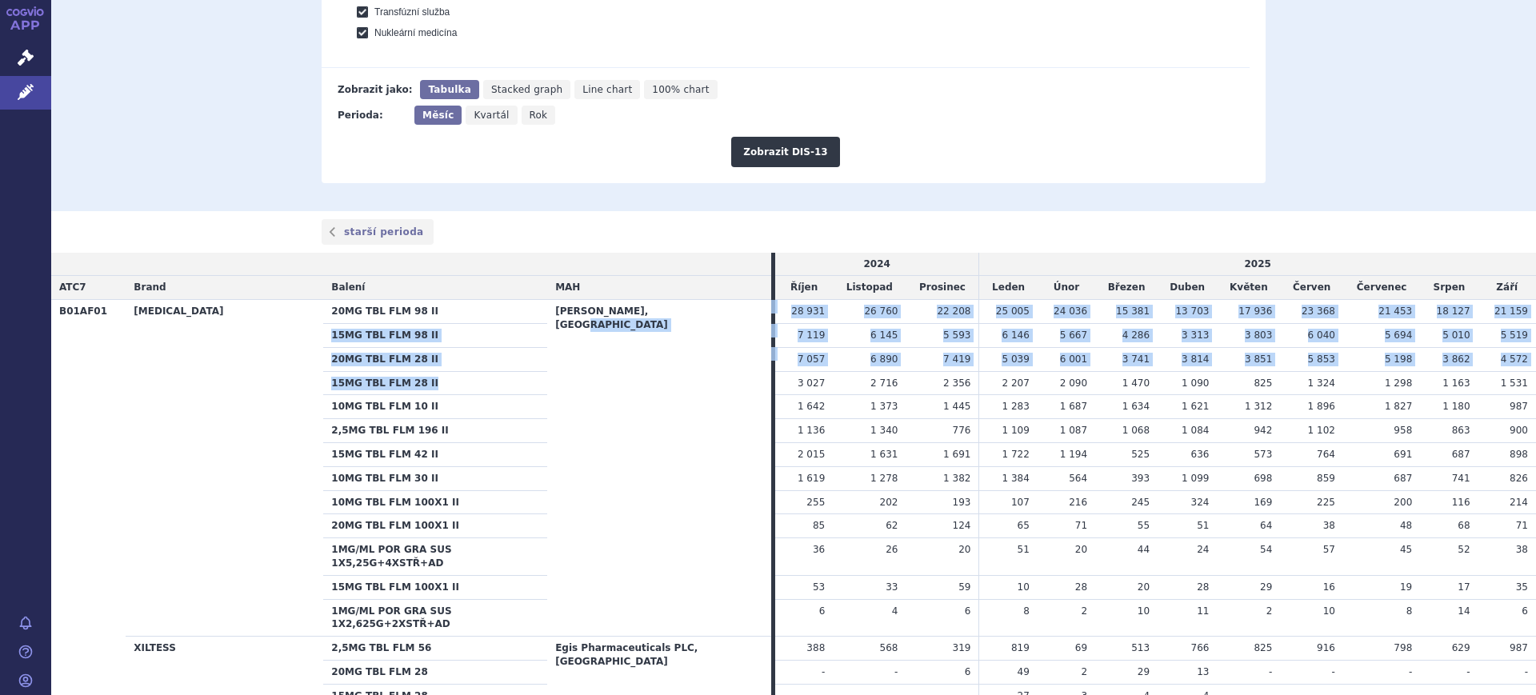
drag, startPoint x: 654, startPoint y: 369, endPoint x: 471, endPoint y: 384, distance: 183.8
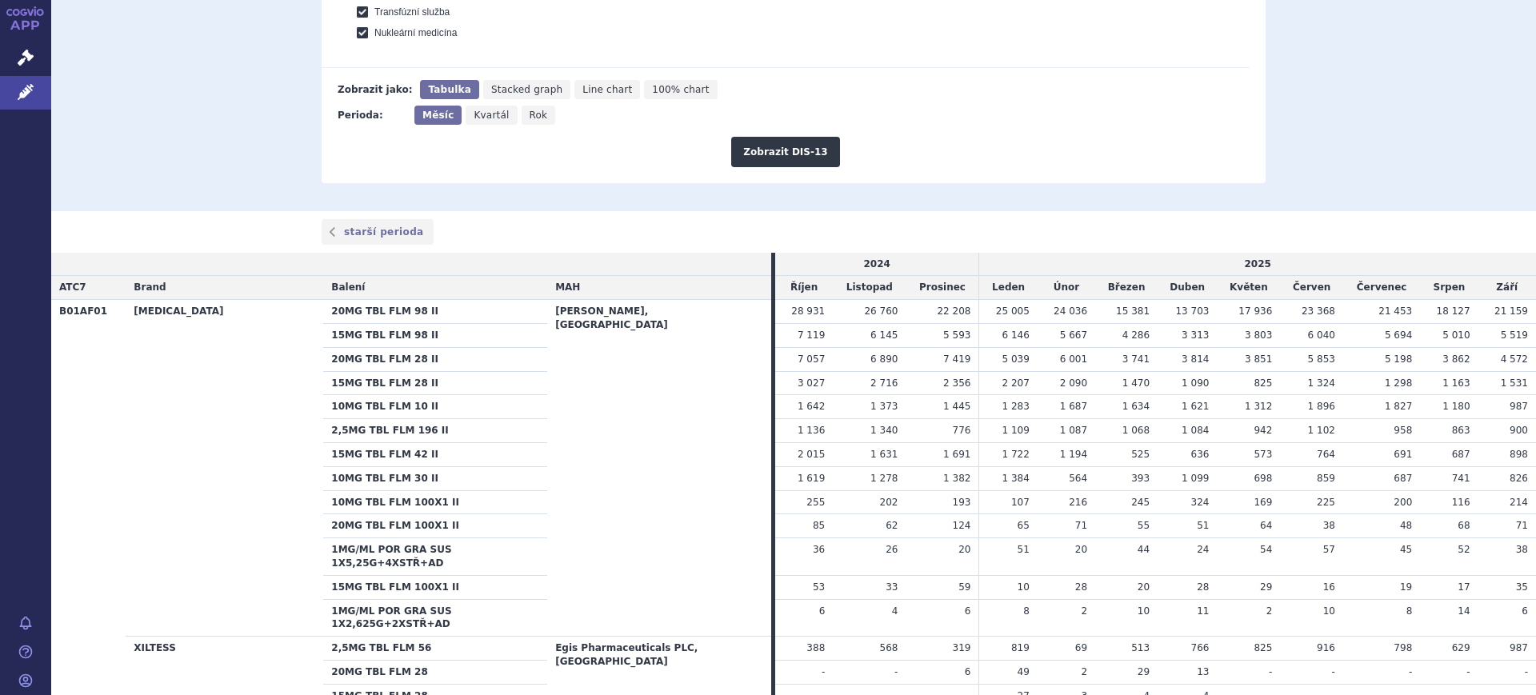
click at [861, 516] on td "62" at bounding box center [869, 526] width 73 height 24
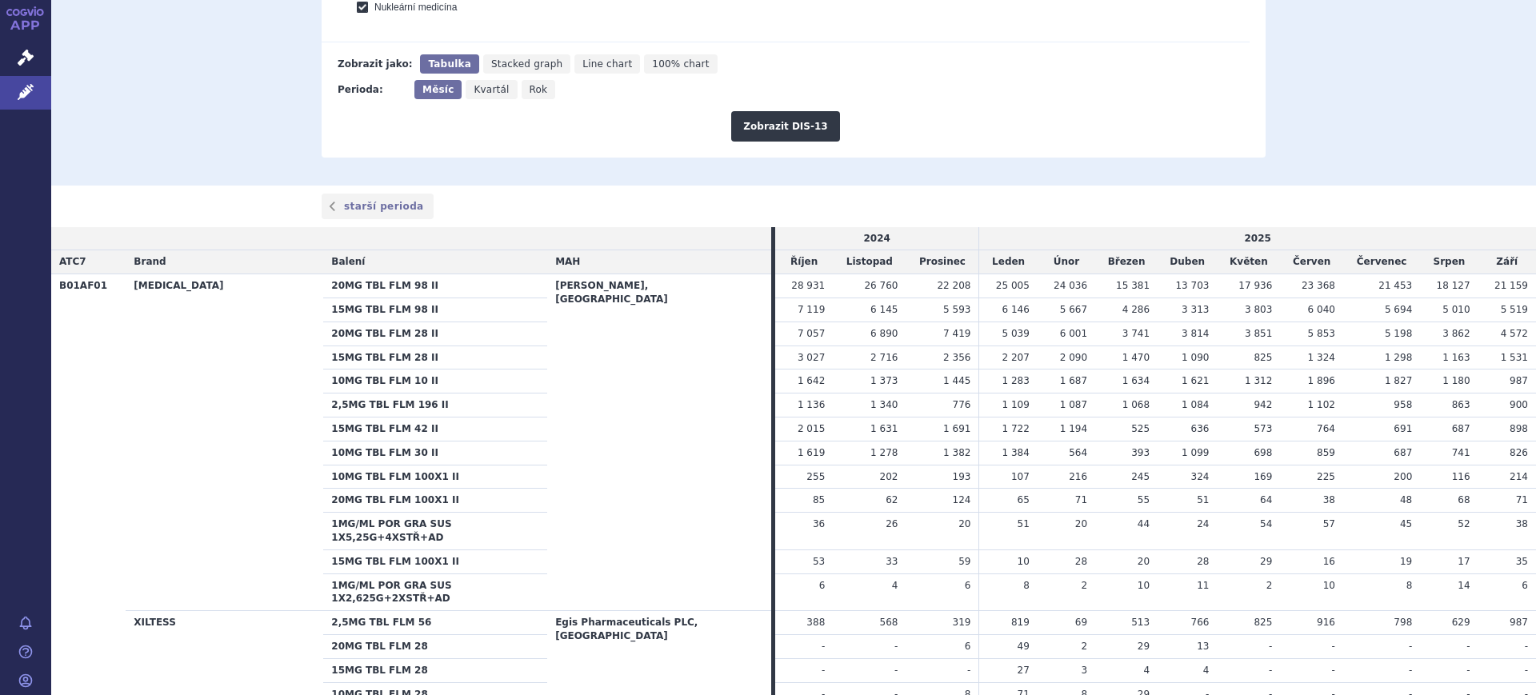
scroll to position [900, 0]
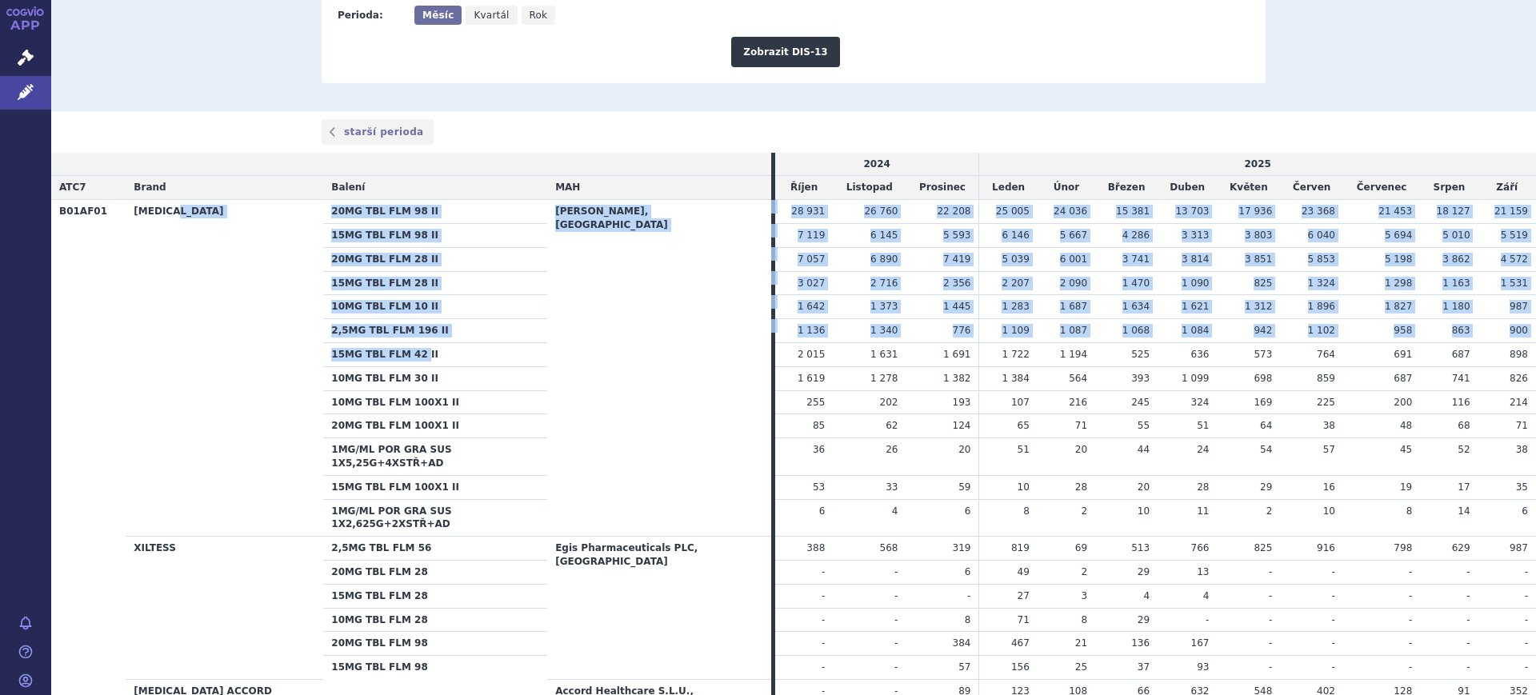
drag, startPoint x: 394, startPoint y: 353, endPoint x: 233, endPoint y: 321, distance: 164.0
click at [249, 331] on th "[MEDICAL_DATA]" at bounding box center [225, 368] width 198 height 337
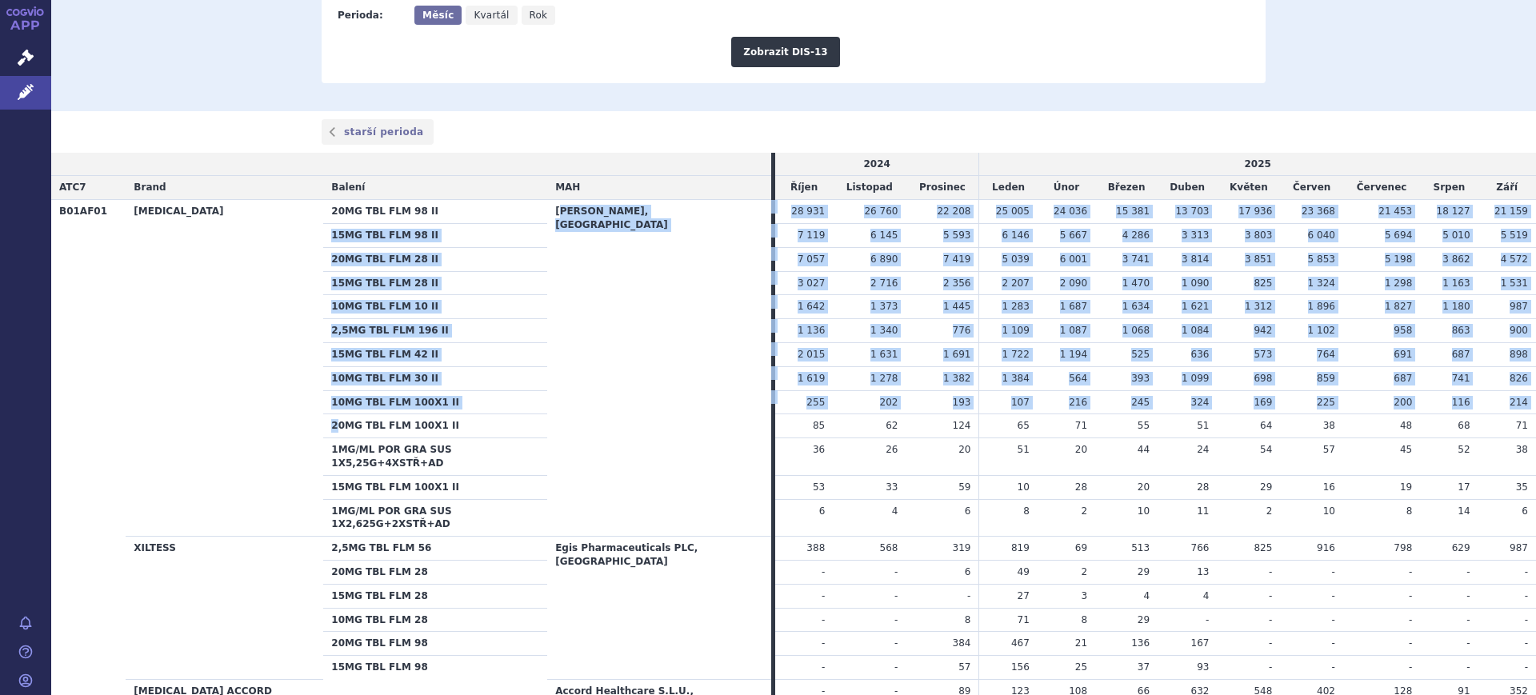
drag, startPoint x: 314, startPoint y: 423, endPoint x: 557, endPoint y: 442, distance: 243.2
click at [557, 442] on th "[PERSON_NAME], [GEOGRAPHIC_DATA]" at bounding box center [659, 368] width 224 height 337
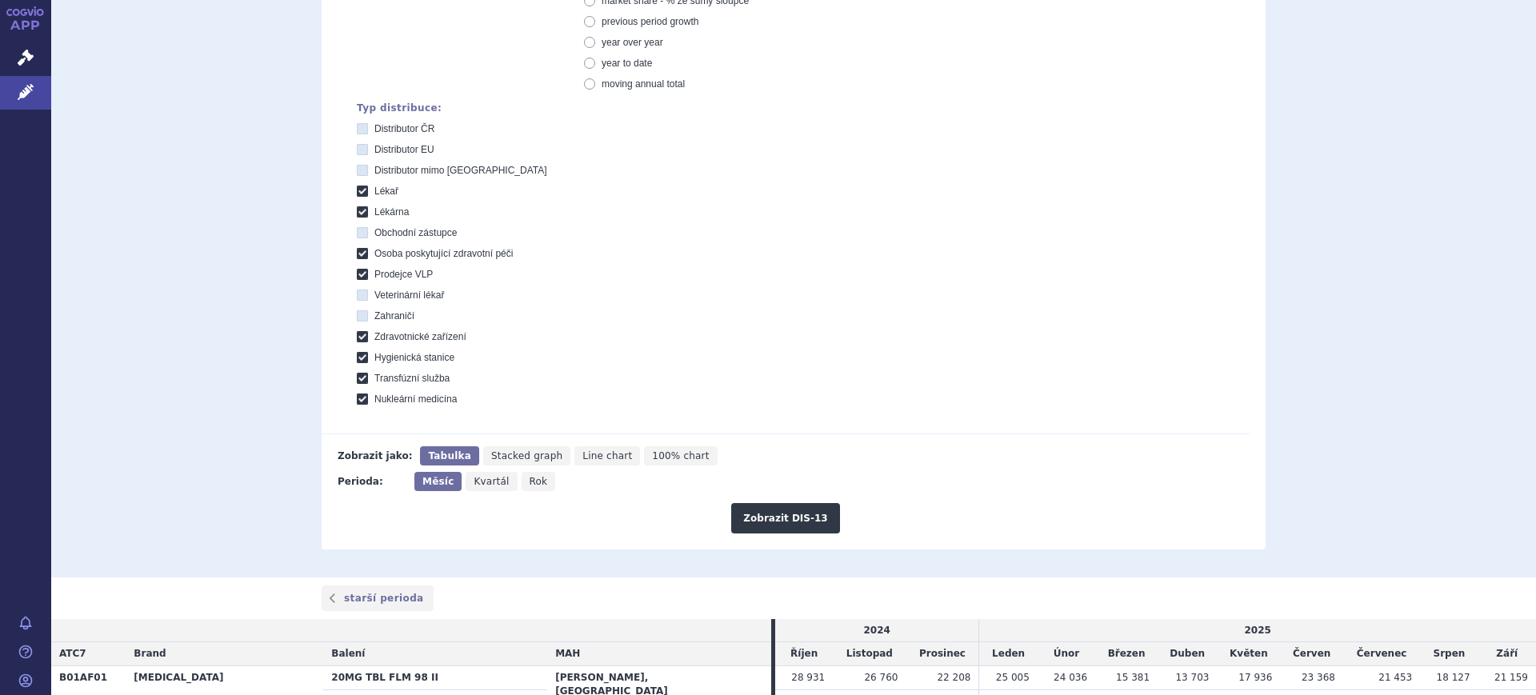
scroll to position [300, 0]
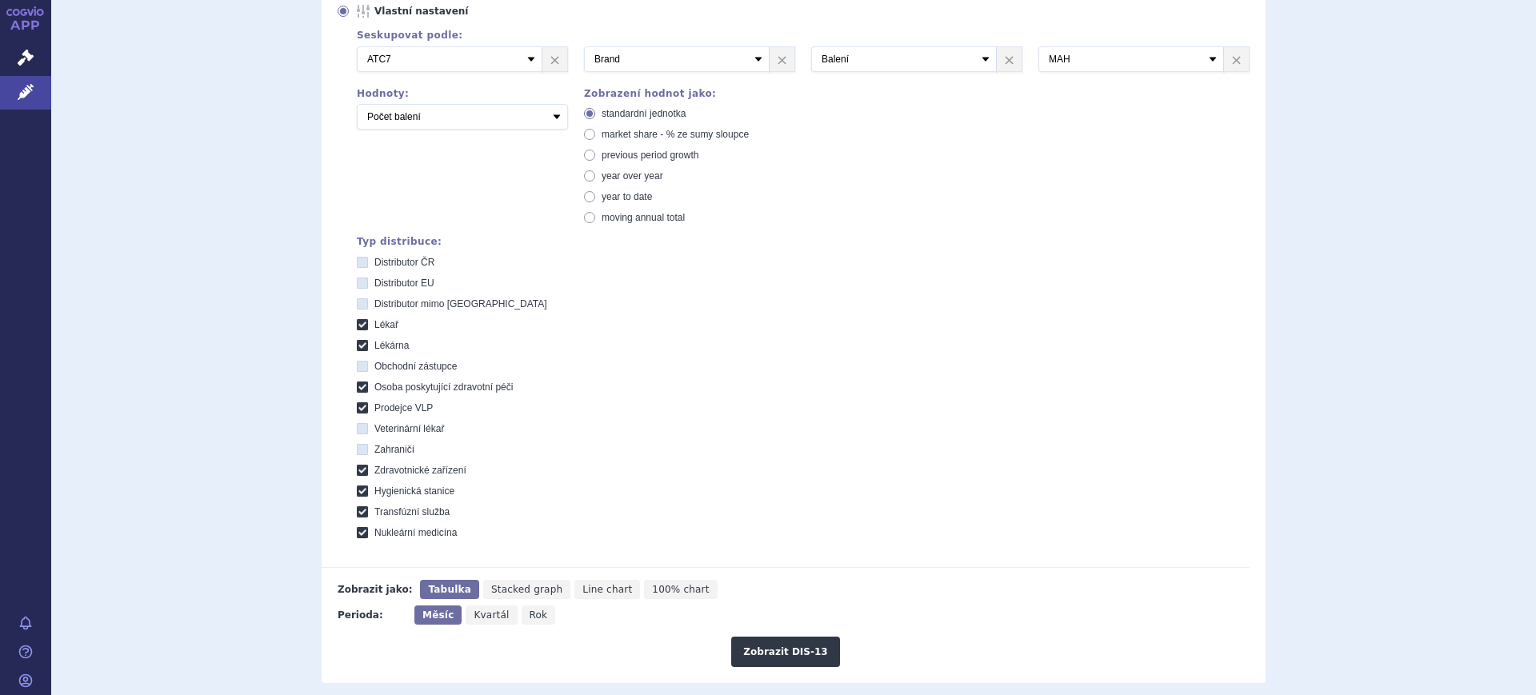
click at [496, 610] on icon "Kvartál" at bounding box center [491, 615] width 51 height 19
click at [476, 610] on input "Kvartál" at bounding box center [471, 611] width 10 height 10
radio input "true"
click at [530, 611] on span "Rok" at bounding box center [539, 615] width 18 height 11
click at [534, 619] on icon "Rok" at bounding box center [539, 615] width 34 height 19
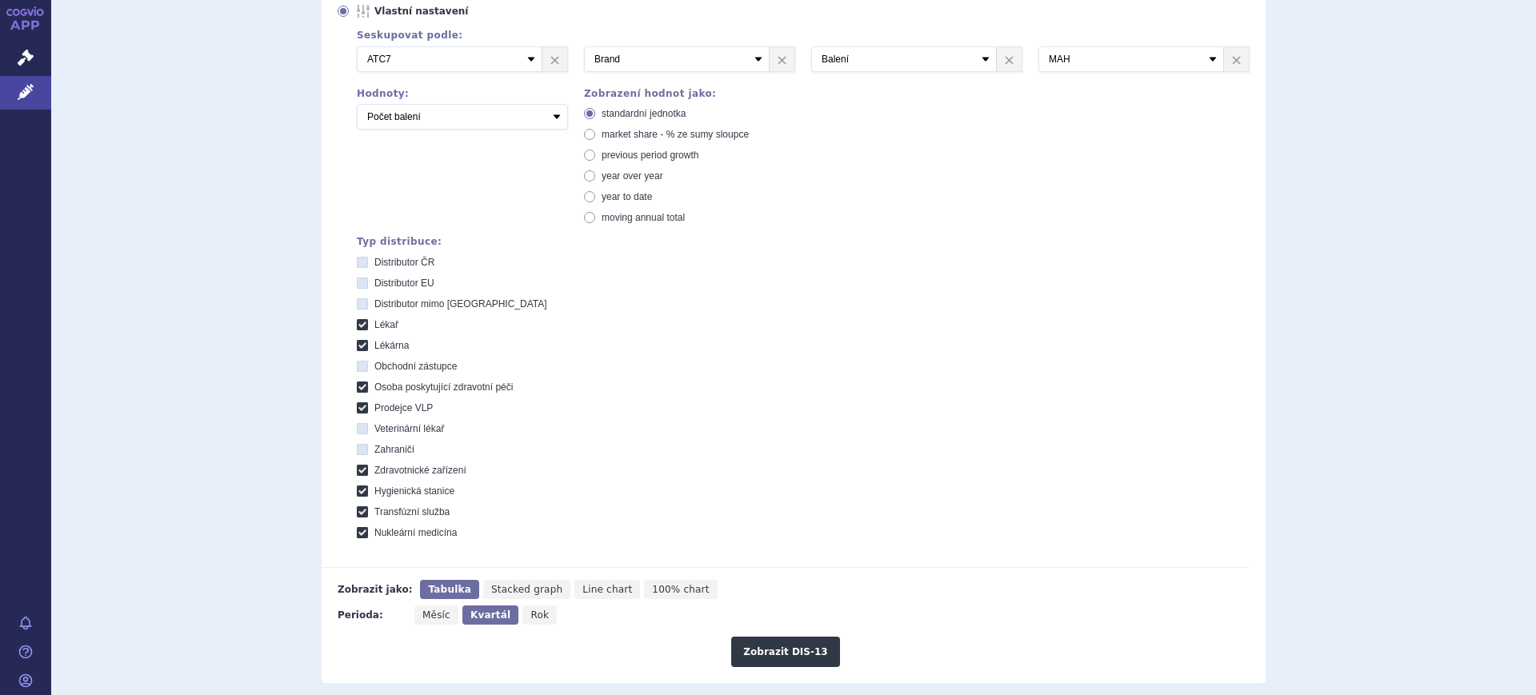
click at [533, 616] on input "Rok" at bounding box center [527, 611] width 10 height 10
radio input "true"
click at [757, 646] on button "Zobrazit DIS-13" at bounding box center [785, 652] width 108 height 30
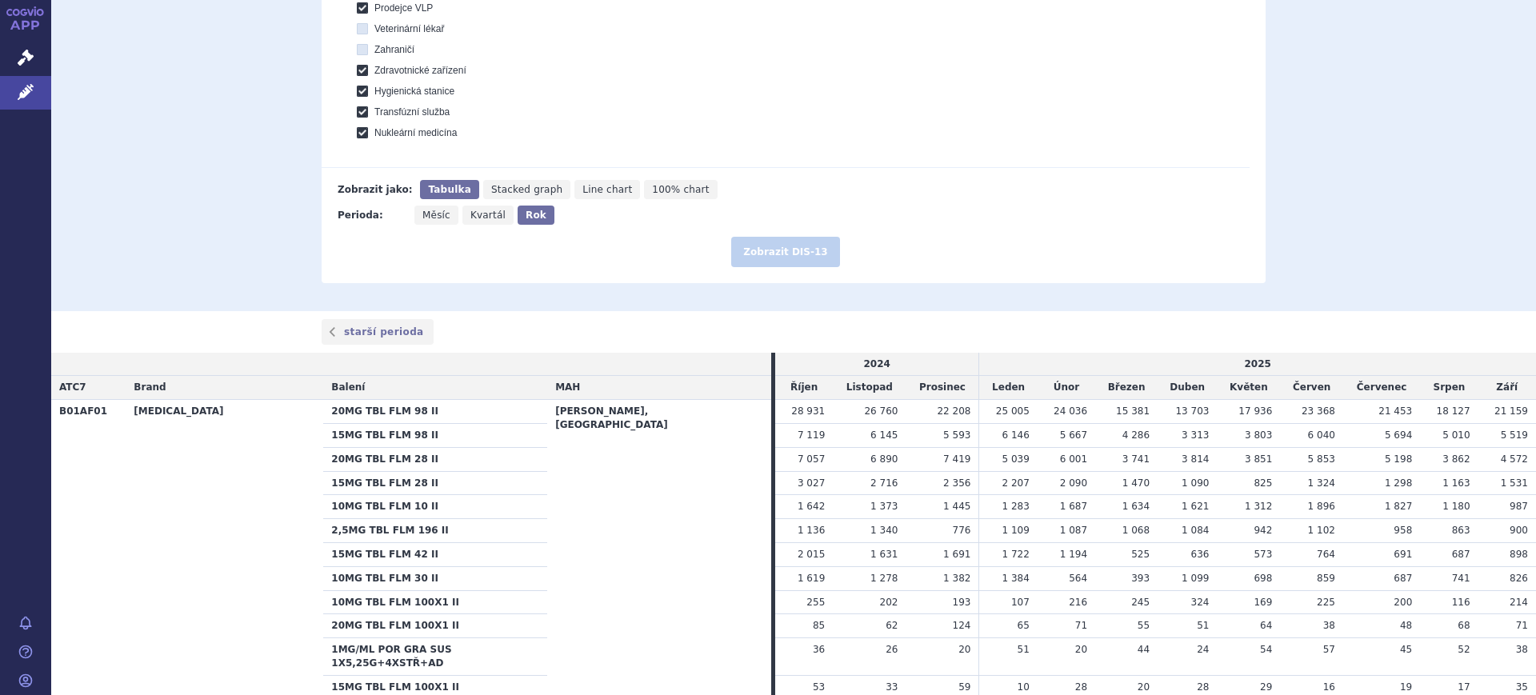
scroll to position [799, 0]
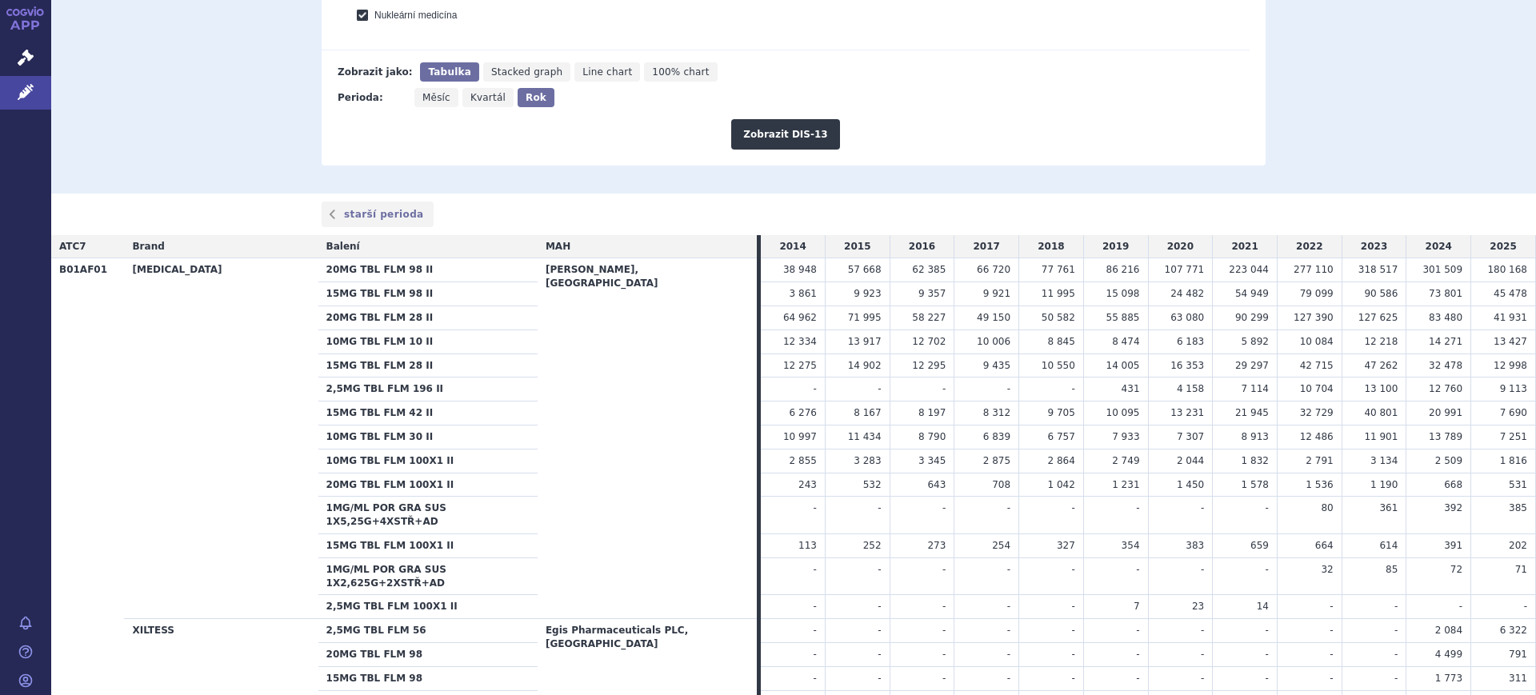
scroll to position [700, 0]
